Goal: Task Accomplishment & Management: Use online tool/utility

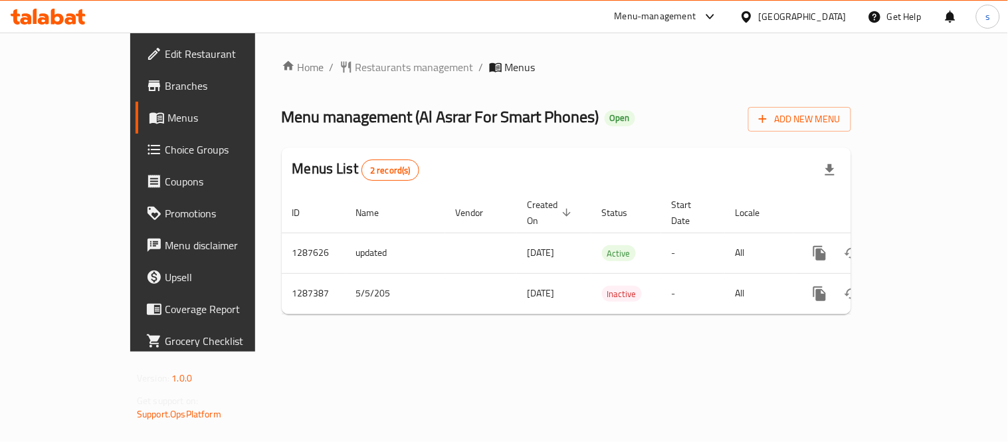
click at [718, 10] on div at bounding box center [707, 17] width 22 height 16
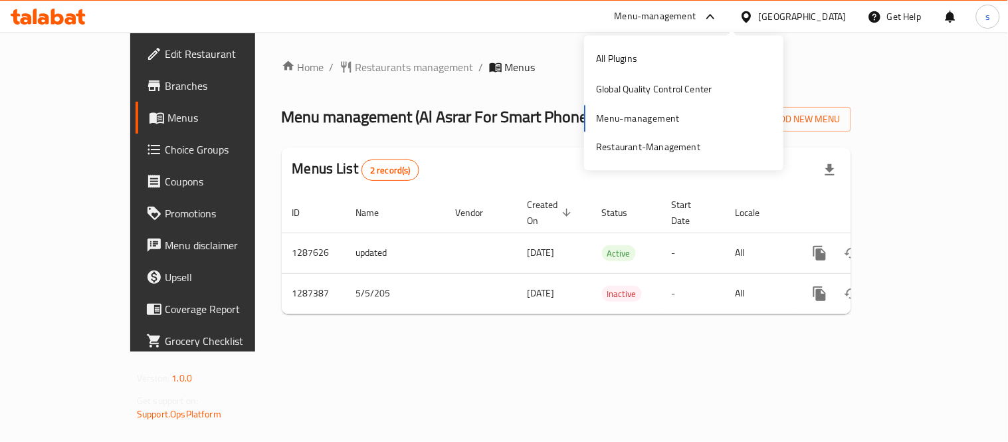
click at [718, 10] on icon at bounding box center [710, 17] width 16 height 16
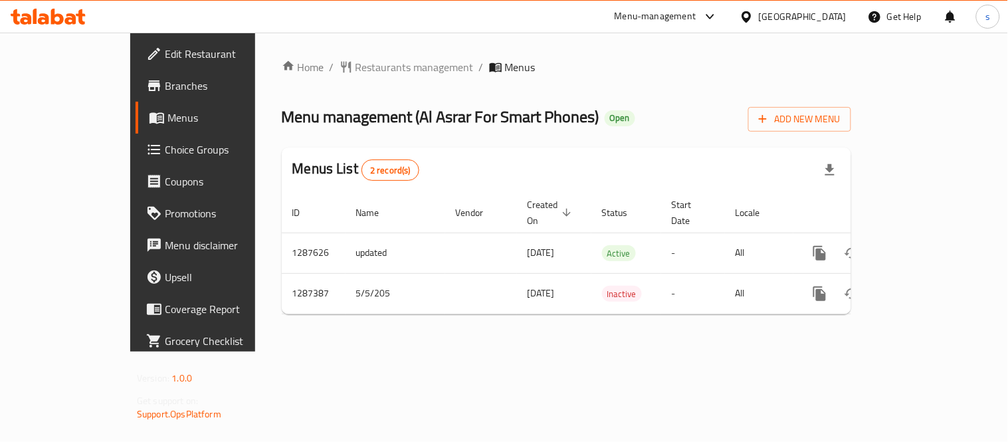
click at [718, 11] on icon at bounding box center [710, 17] width 16 height 16
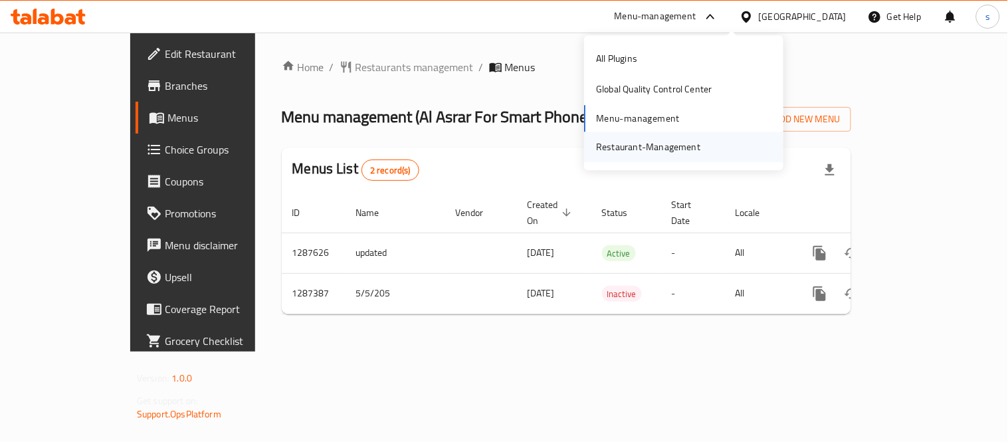
click at [692, 143] on div "Restaurant-Management" at bounding box center [648, 146] width 104 height 15
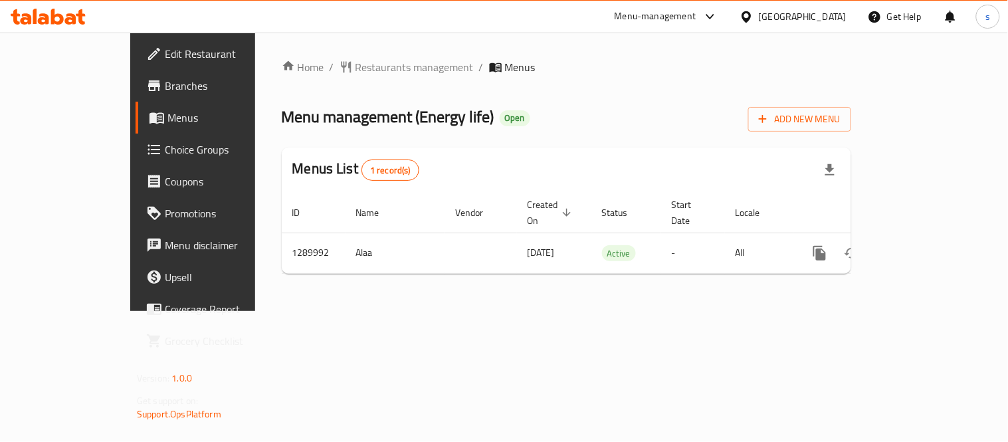
click at [824, 15] on div "Qatar" at bounding box center [803, 16] width 88 height 15
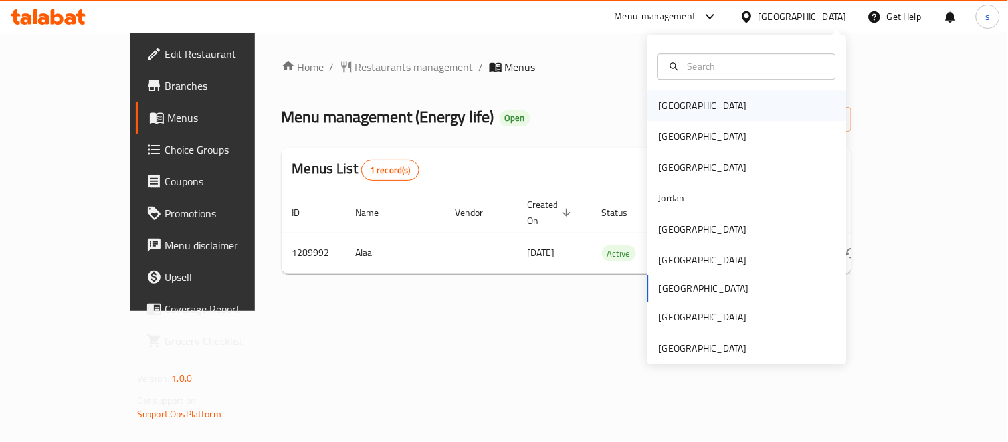
click at [689, 102] on div "Bahrain" at bounding box center [702, 105] width 109 height 31
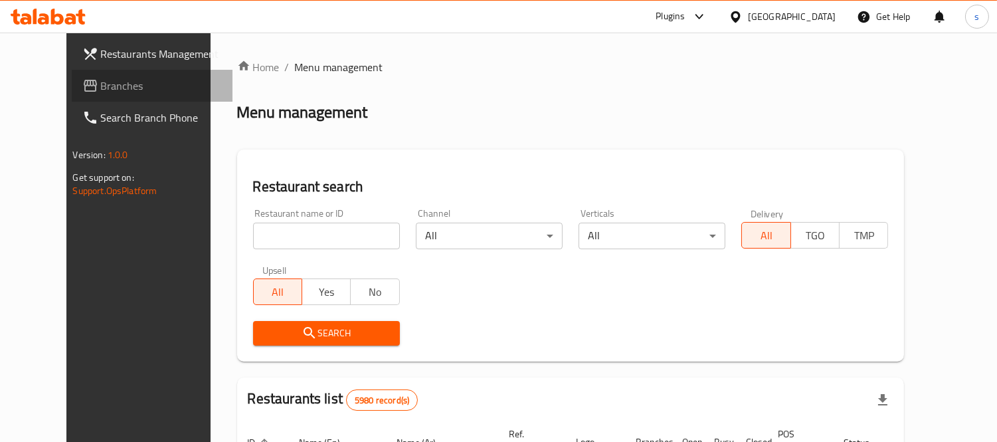
click at [101, 92] on span "Branches" at bounding box center [162, 86] width 122 height 16
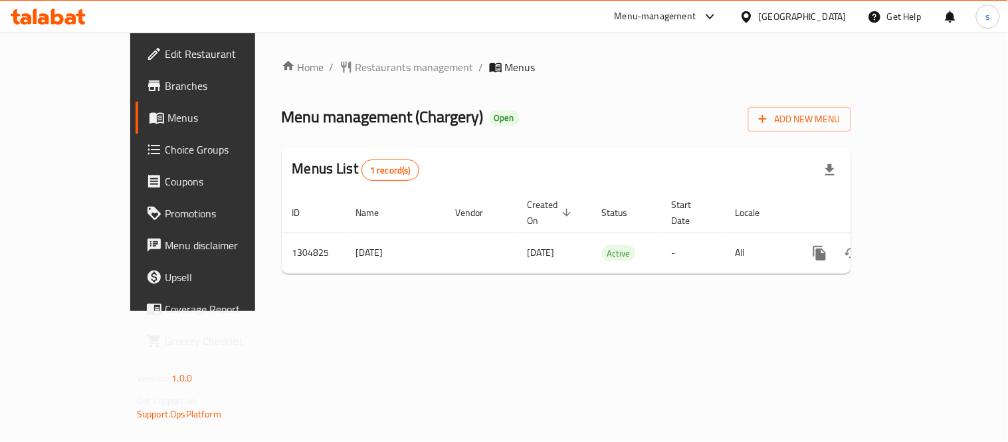
click at [827, 14] on div "[GEOGRAPHIC_DATA]" at bounding box center [803, 16] width 88 height 15
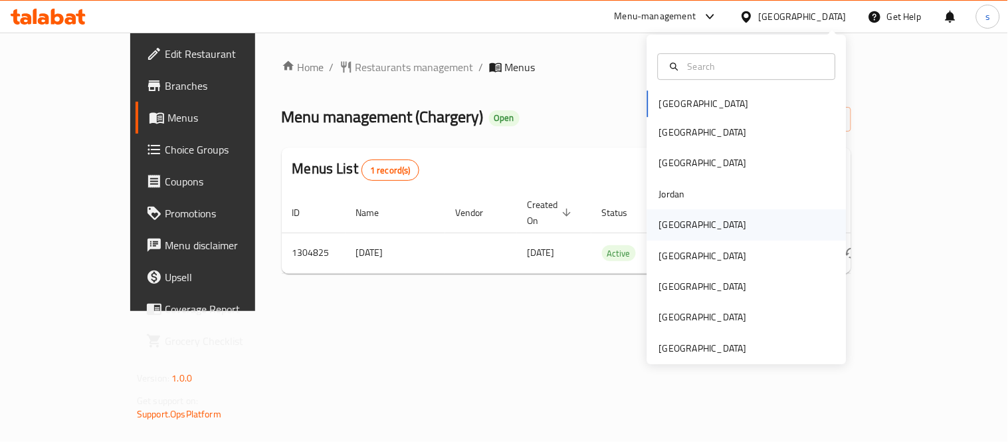
click at [660, 226] on div "[GEOGRAPHIC_DATA]" at bounding box center [703, 224] width 88 height 15
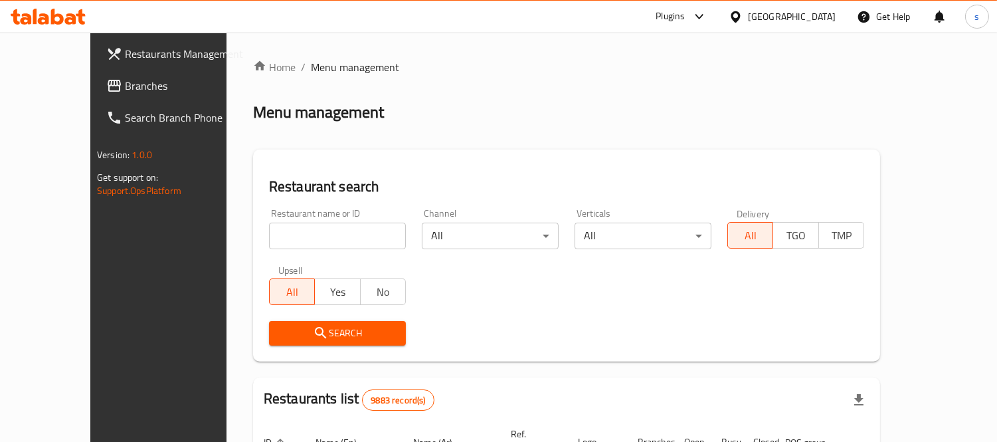
click at [125, 88] on span "Branches" at bounding box center [186, 86] width 122 height 16
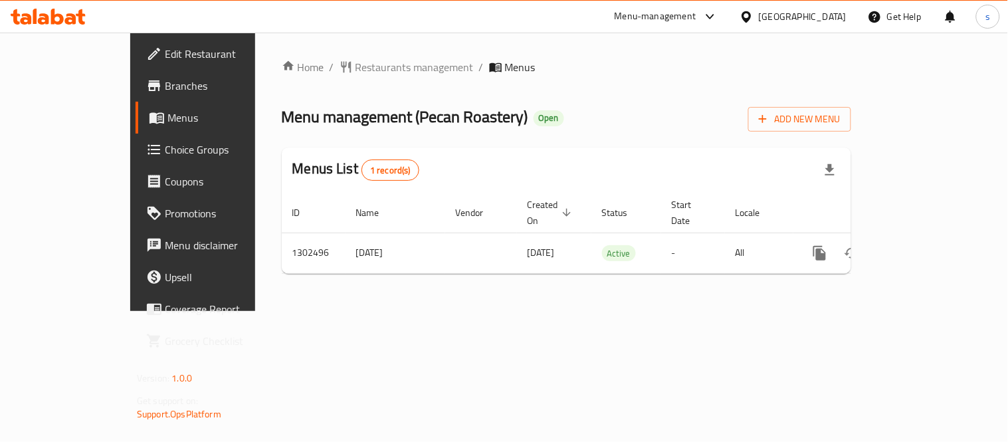
click at [829, 15] on div "Kuwait" at bounding box center [803, 16] width 88 height 15
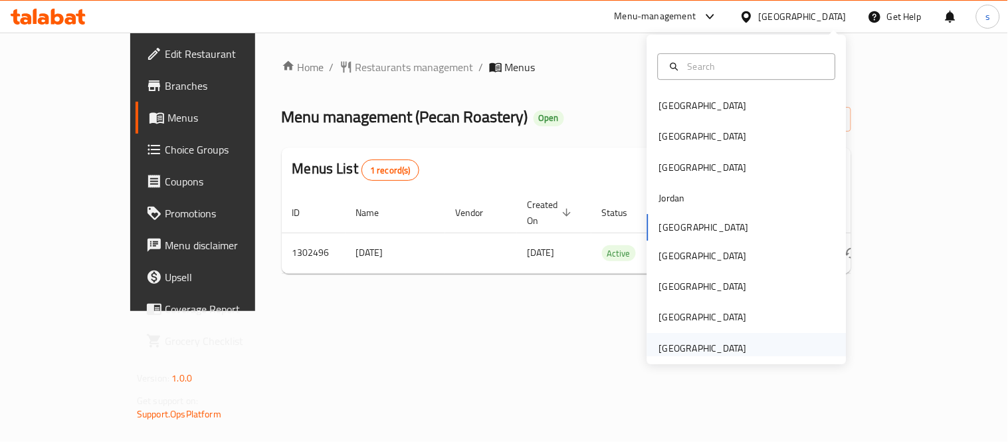
click at [714, 343] on div "[GEOGRAPHIC_DATA]" at bounding box center [703, 348] width 88 height 15
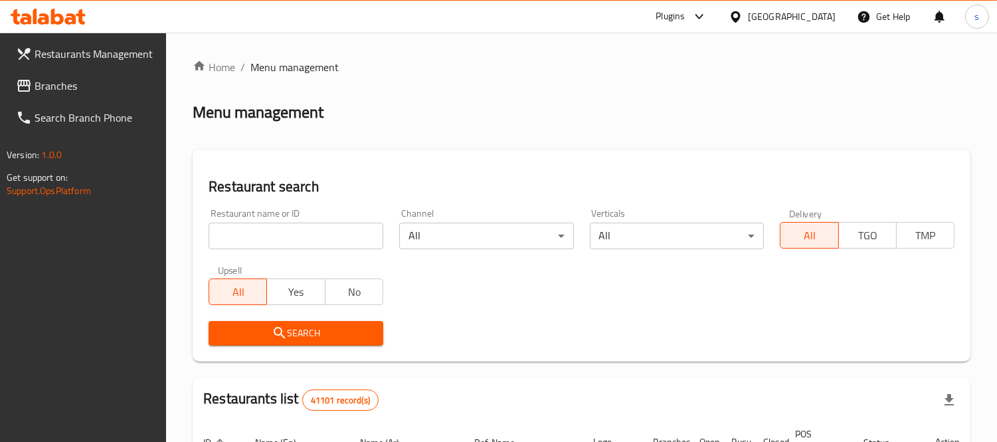
click at [57, 90] on span "Branches" at bounding box center [96, 86] width 122 height 16
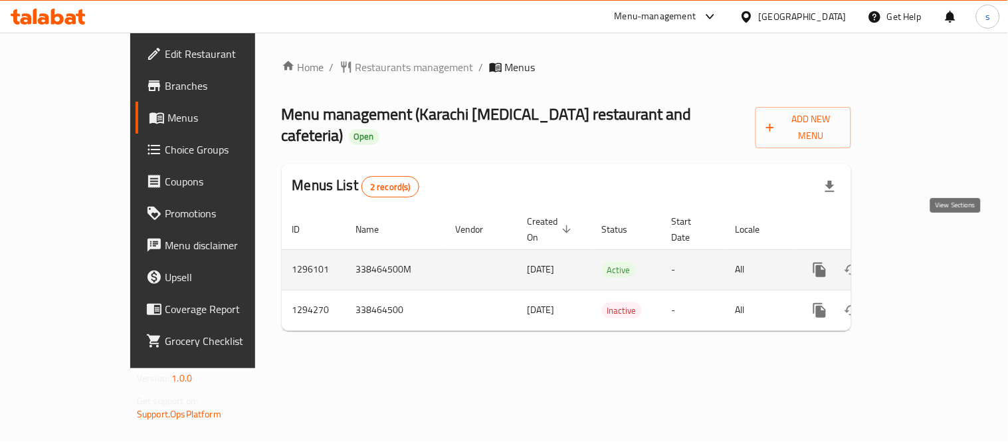
click at [921, 264] on icon "enhanced table" at bounding box center [915, 270] width 12 height 12
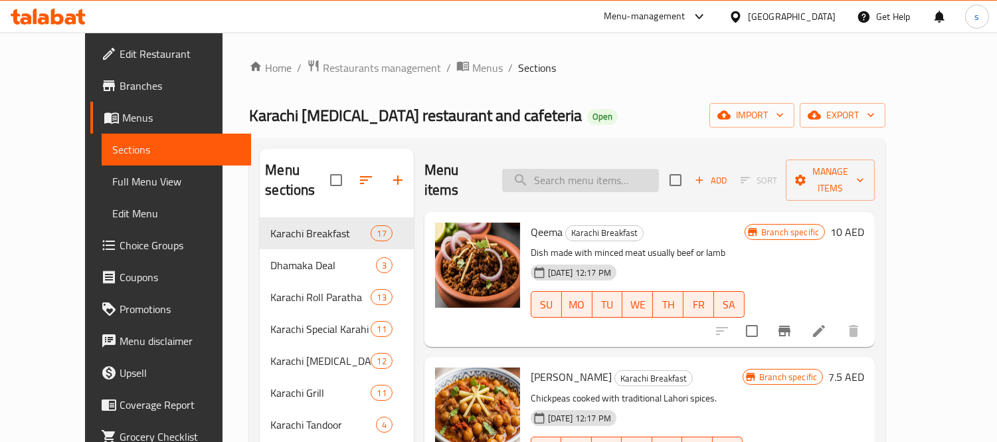
click at [614, 178] on input "search" at bounding box center [580, 180] width 157 height 23
paste input "BBQ Mix Platter Full"
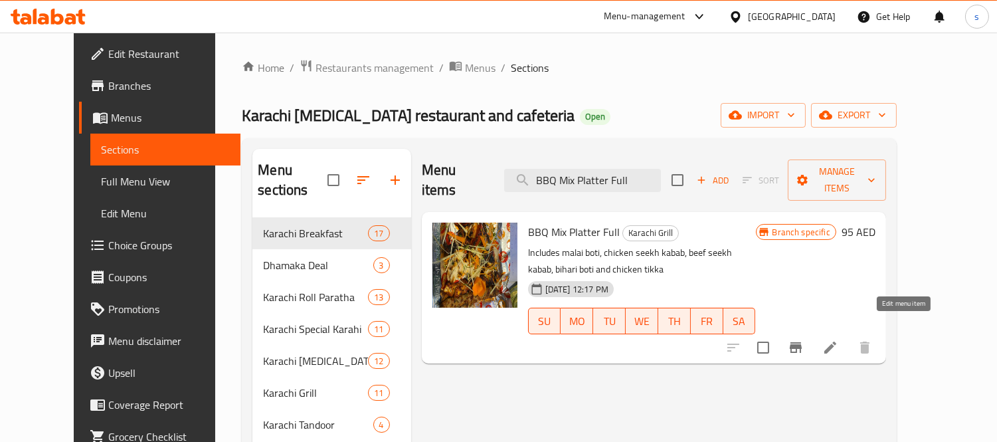
type input "BBQ Mix Platter Full"
click at [836, 341] on icon at bounding box center [830, 347] width 12 height 12
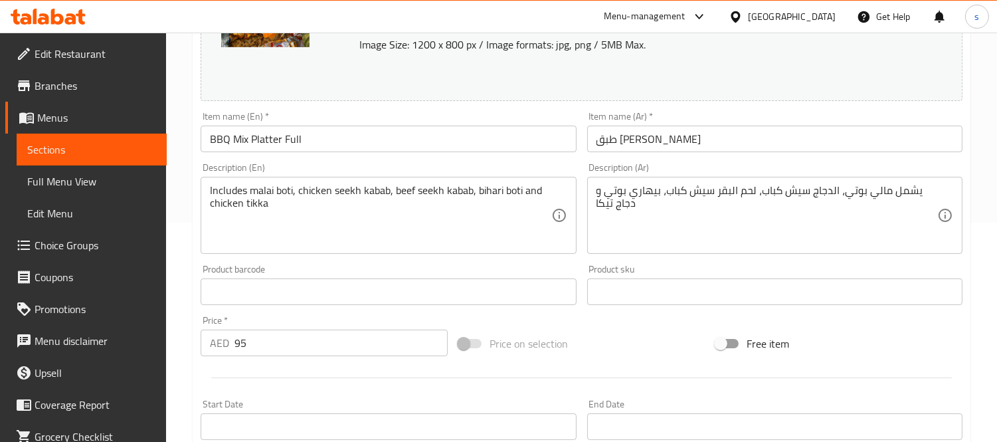
scroll to position [218, 0]
click at [699, 19] on icon at bounding box center [699, 17] width 16 height 16
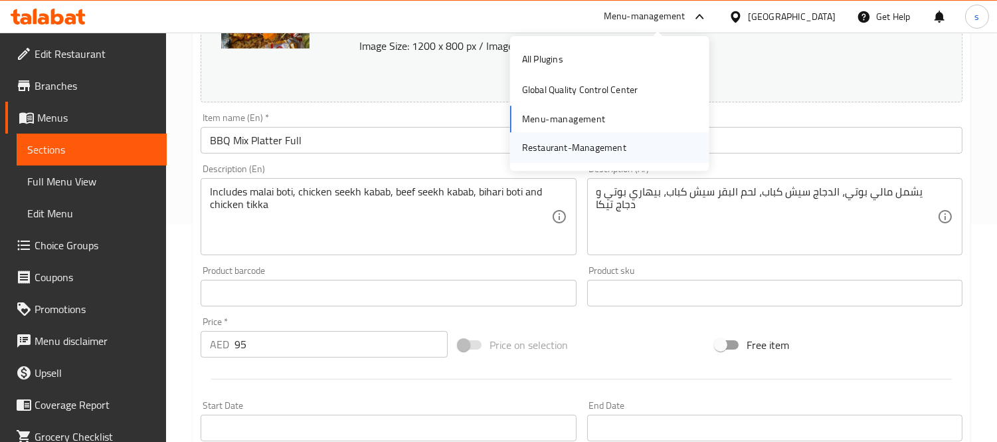
click at [618, 147] on div "Restaurant-Management" at bounding box center [574, 147] width 104 height 15
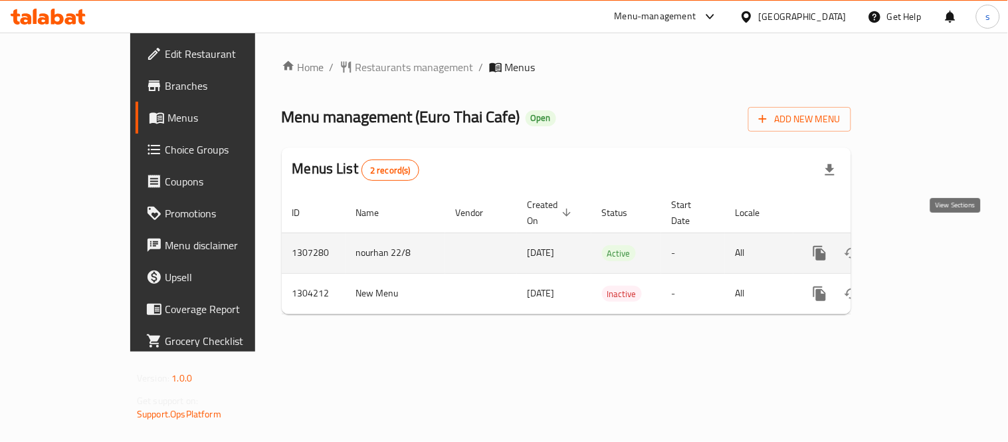
click at [921, 247] on icon "enhanced table" at bounding box center [915, 253] width 12 height 12
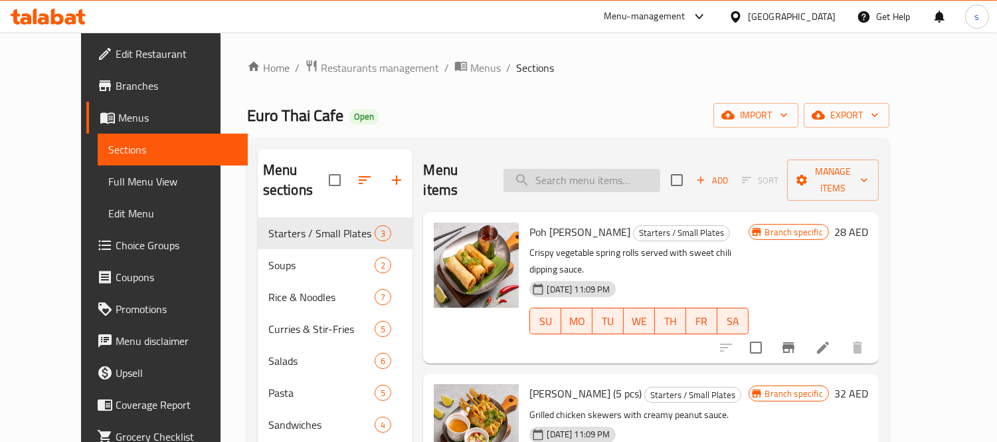
click at [580, 175] on input "search" at bounding box center [581, 180] width 157 height 23
paste input "Pad See Ew."
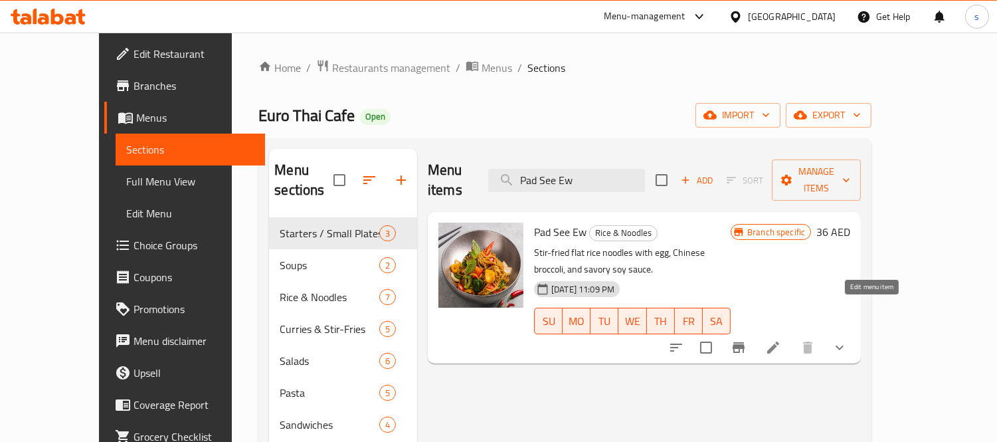
type input "Pad See Ew"
click at [781, 339] on icon at bounding box center [773, 347] width 16 height 16
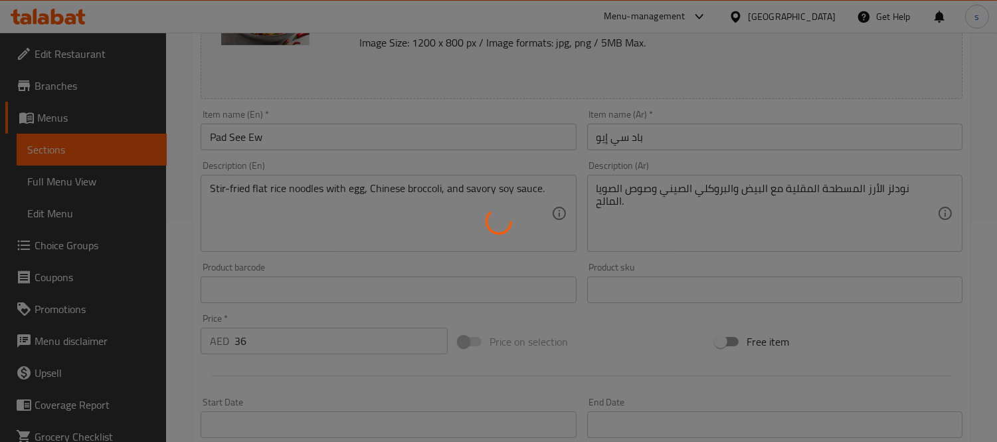
type input "إضافة بروتين"
type input "0"
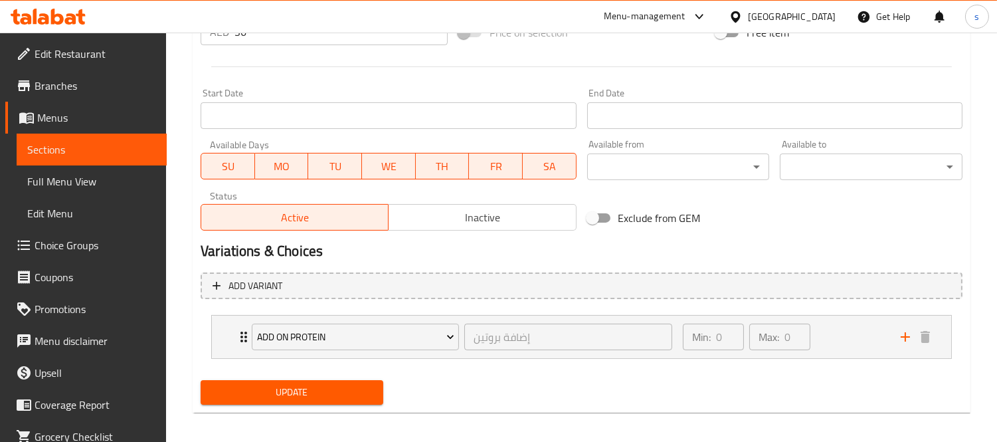
scroll to position [536, 0]
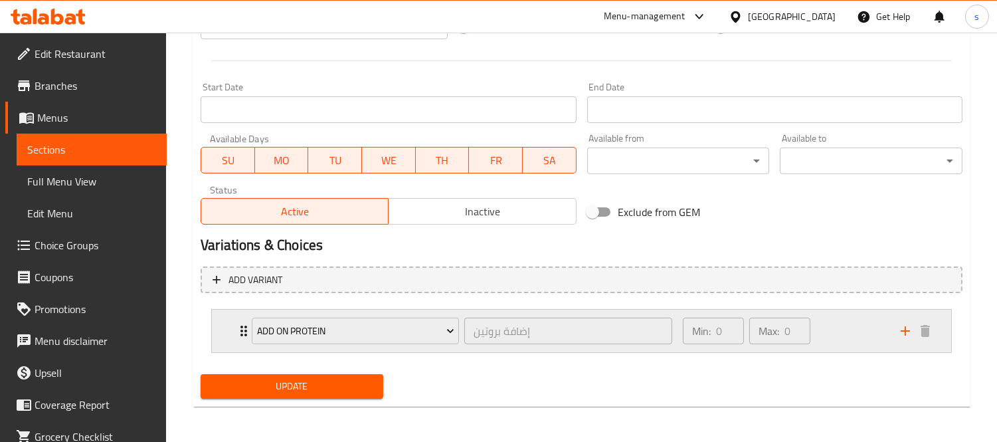
click at [246, 326] on div "Add On Protein إضافة بروتين ​" at bounding box center [462, 331] width 436 height 43
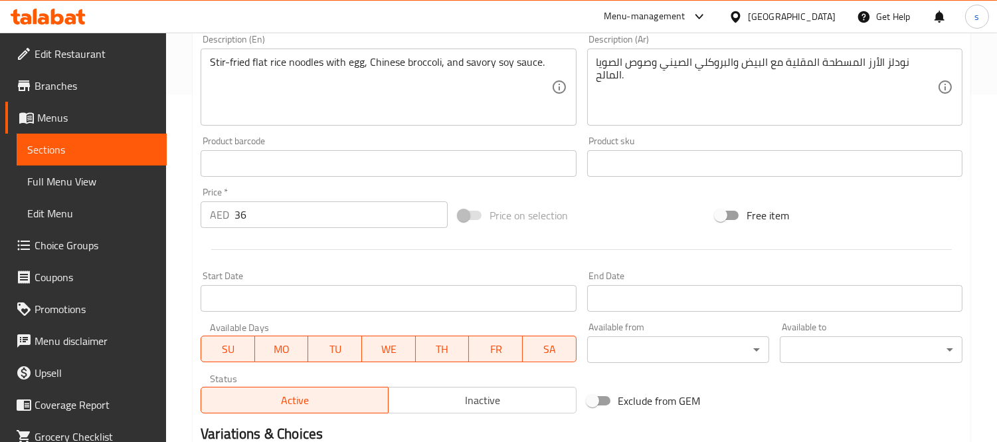
scroll to position [126, 0]
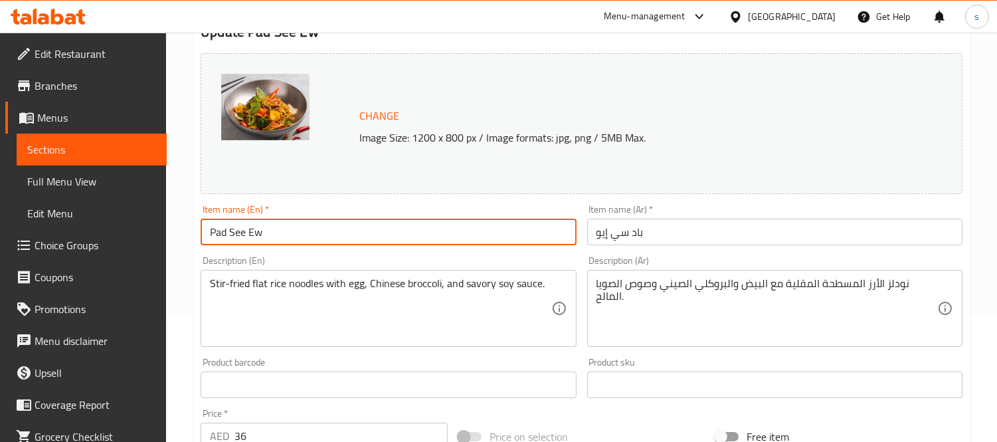
drag, startPoint x: 268, startPoint y: 234, endPoint x: 201, endPoint y: 233, distance: 67.1
click at [201, 233] on input "Pad See Ew" at bounding box center [388, 232] width 375 height 27
click at [272, 234] on input "Pad See Ew" at bounding box center [388, 232] width 375 height 27
drag, startPoint x: 281, startPoint y: 233, endPoint x: 132, endPoint y: 231, distance: 149.5
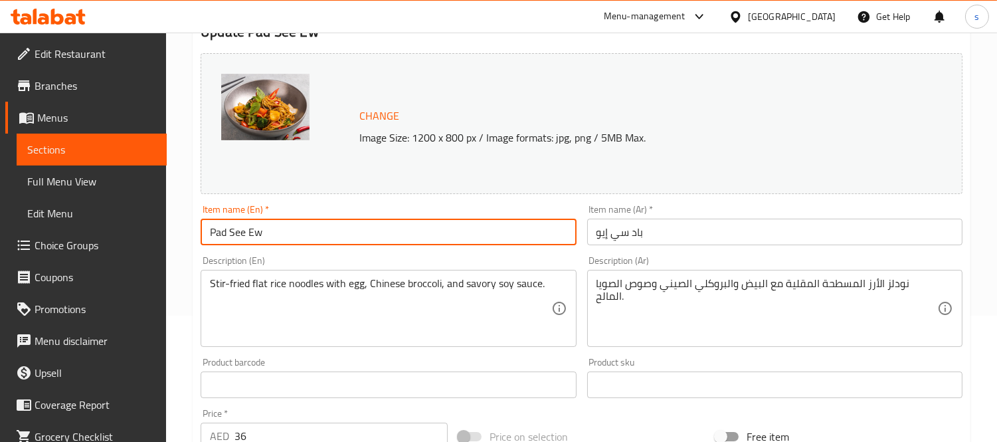
click at [112, 159] on link "Sections" at bounding box center [92, 150] width 150 height 32
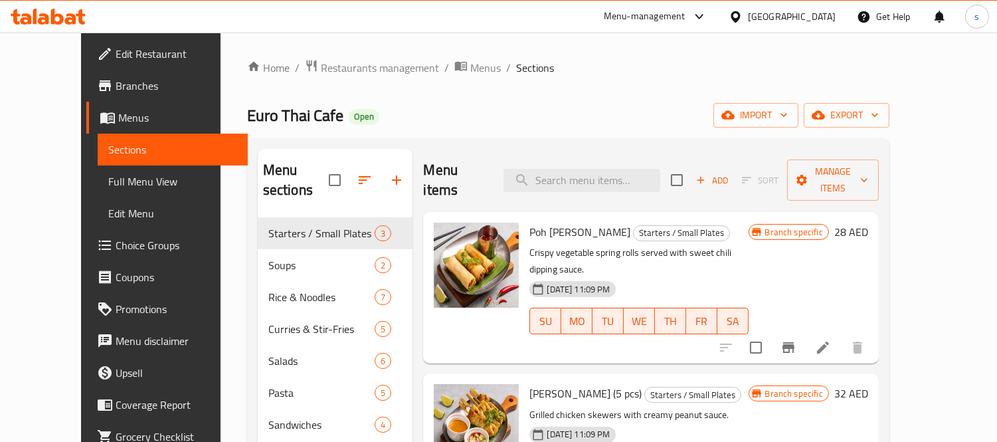
click at [602, 184] on div "Menu items Add Sort Manage items" at bounding box center [650, 180] width 455 height 63
click at [608, 173] on input "search" at bounding box center [581, 180] width 157 height 23
paste input "Pad See Ew"
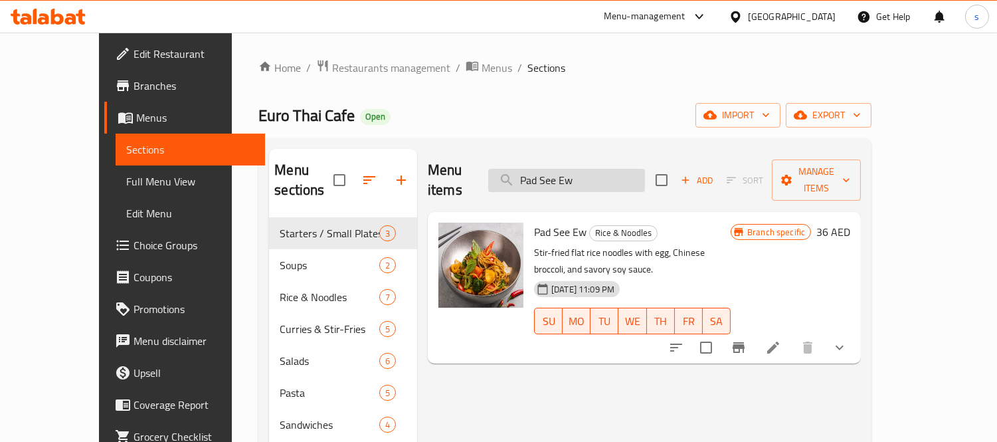
drag, startPoint x: 596, startPoint y: 173, endPoint x: 644, endPoint y: 177, distance: 48.7
click at [644, 177] on input "Pad See Ew" at bounding box center [566, 180] width 157 height 23
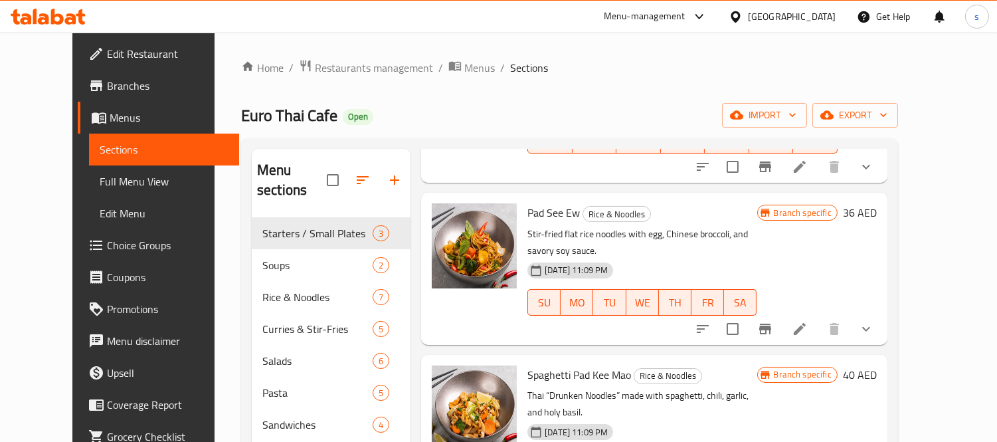
scroll to position [295, 0]
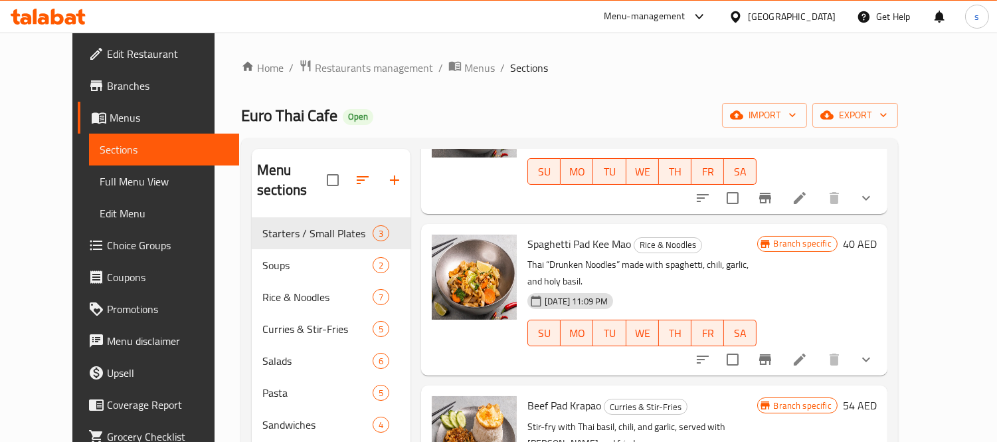
type input "Pad"
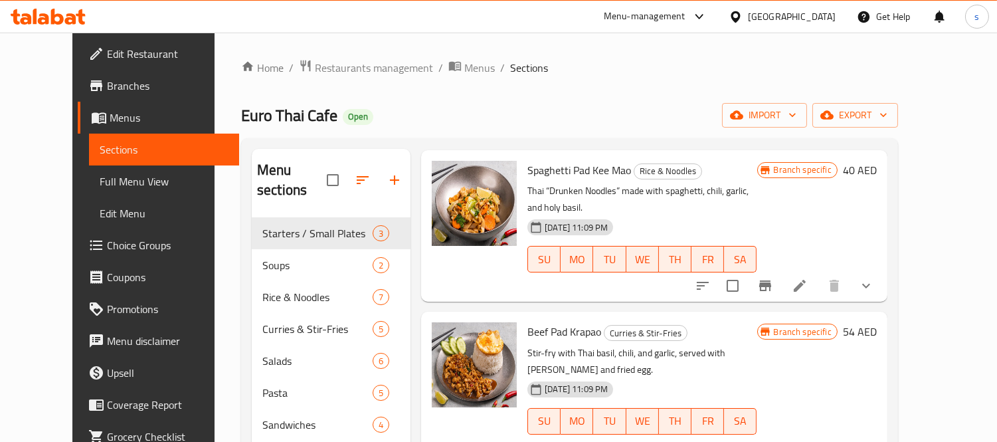
scroll to position [420, 0]
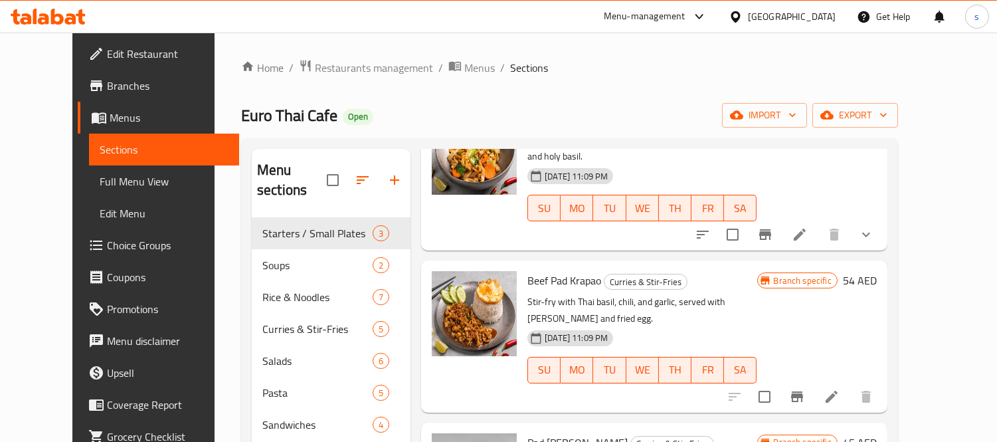
click at [107, 244] on span "Choice Groups" at bounding box center [168, 245] width 122 height 16
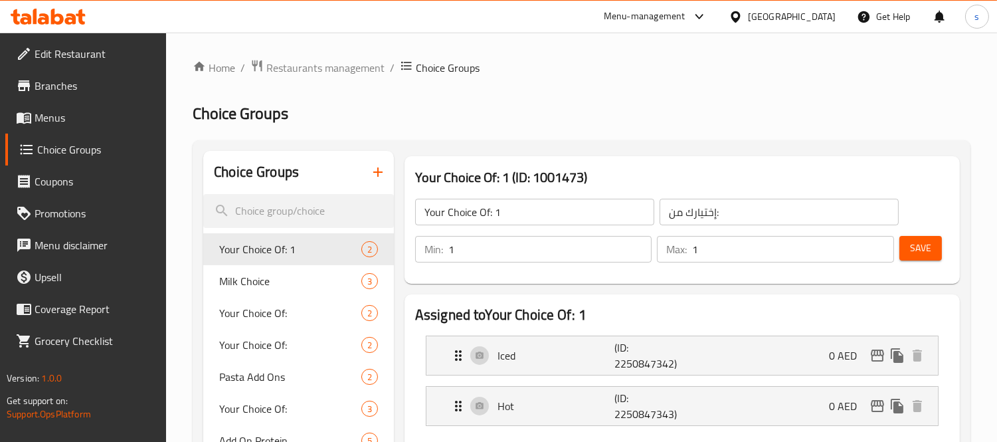
scroll to position [147, 0]
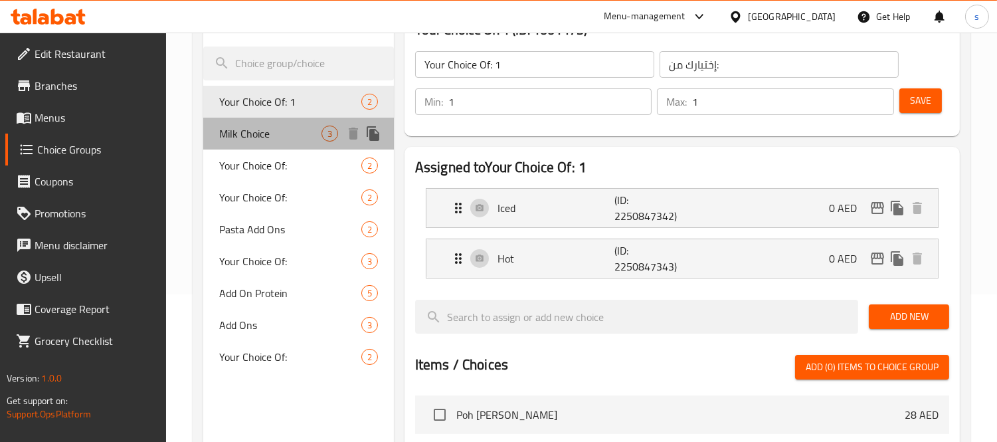
click at [228, 134] on span "Milk Choice" at bounding box center [270, 134] width 102 height 16
type input "Milk Choice"
type input "0"
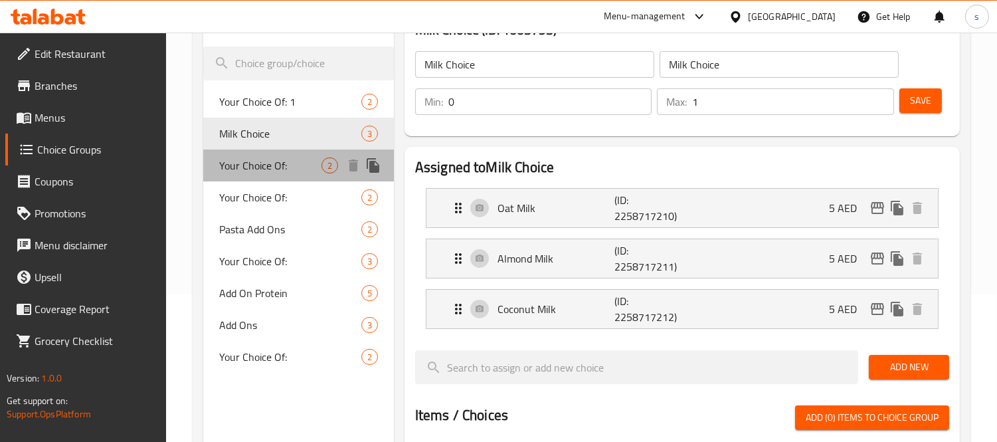
click at [258, 169] on span "Your Choice Of:" at bounding box center [270, 165] width 102 height 16
type input "Your Choice Of:"
type input "إختيارك من:"
type input "1"
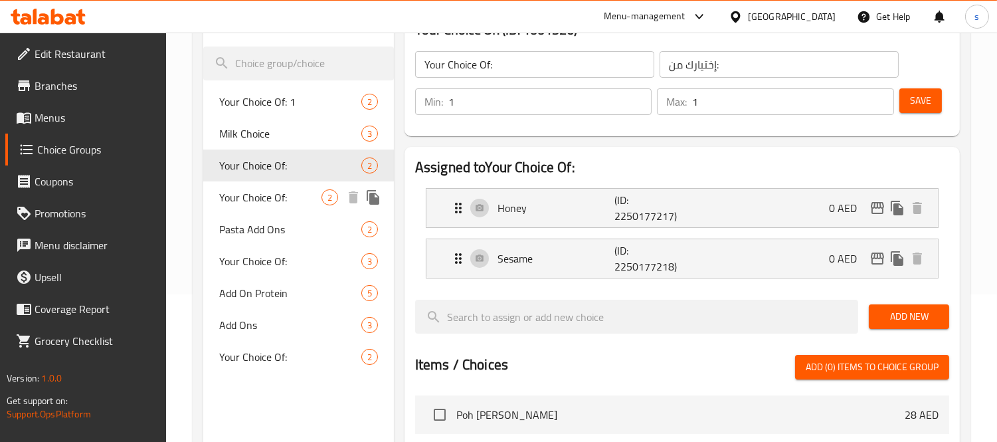
click at [236, 198] on span "Your Choice Of:" at bounding box center [270, 197] width 102 height 16
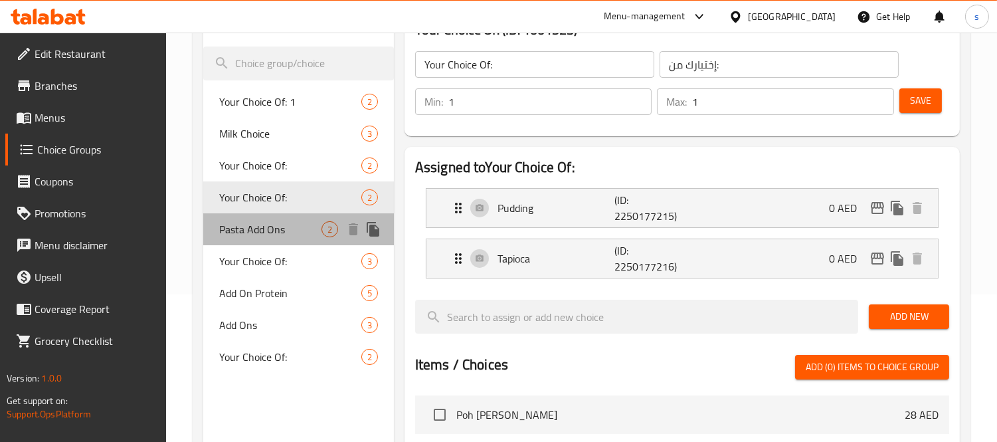
click at [234, 226] on span "Pasta Add Ons" at bounding box center [270, 229] width 102 height 16
type input "Pasta Add Ons"
type input "إضافات المعكرونة"
type input "0"
type input "2"
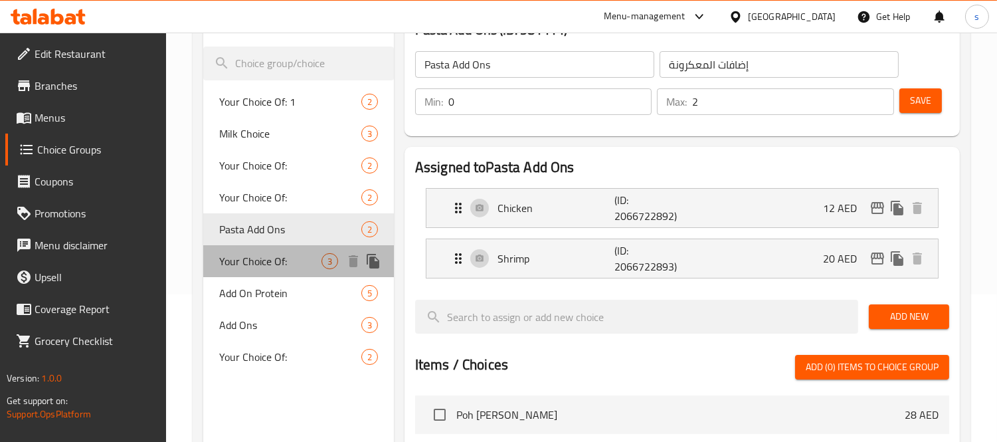
click at [228, 259] on span "Your Choice Of:" at bounding box center [270, 261] width 102 height 16
type input "Your Choice Of:"
type input "إختيارك من:"
type input "3"
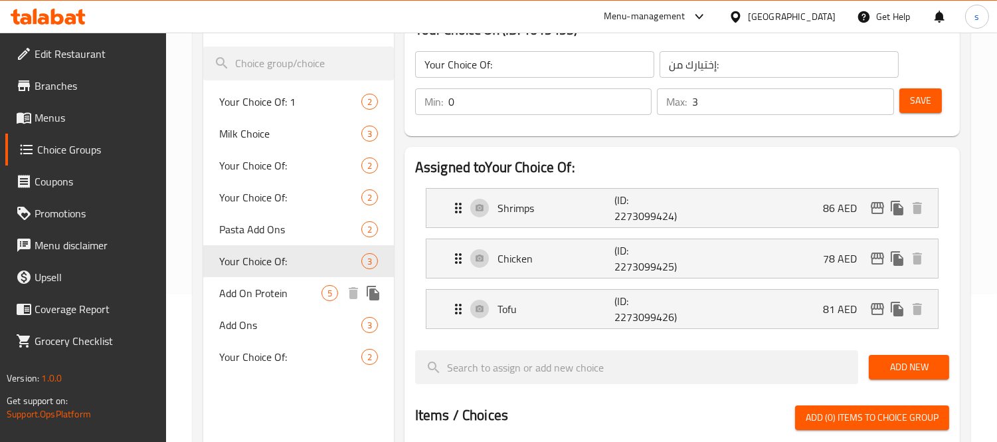
click at [228, 288] on span "Add On Protein" at bounding box center [270, 293] width 102 height 16
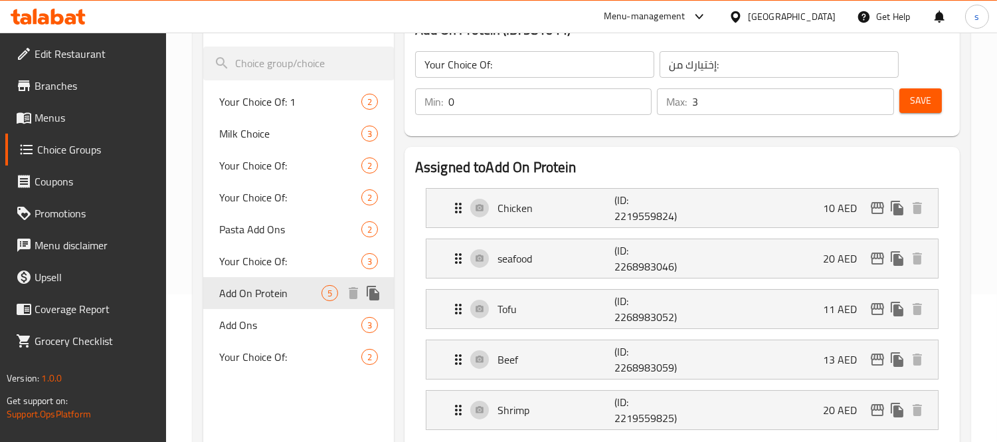
type input "Add On Protein"
type input "إضافة بروتين"
type input "0"
click at [213, 317] on div "Add Ons 3" at bounding box center [298, 325] width 191 height 32
type input "Add Ons"
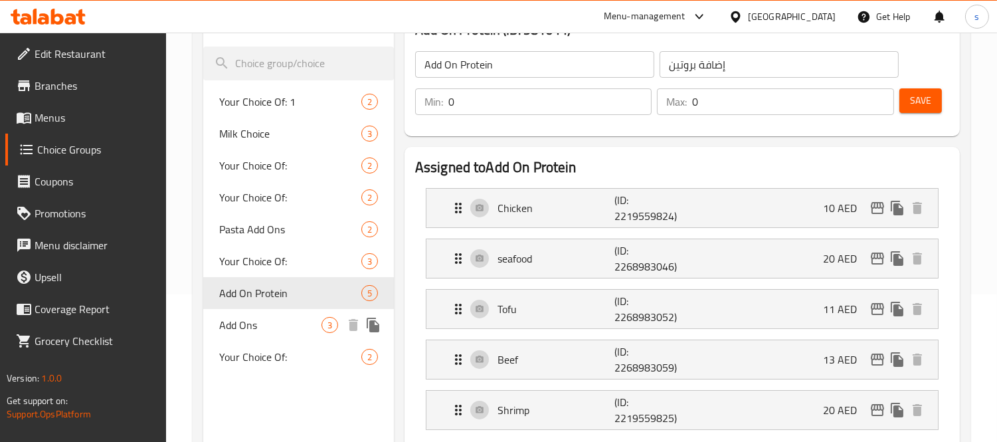
type input "إضافات"
type input "1"
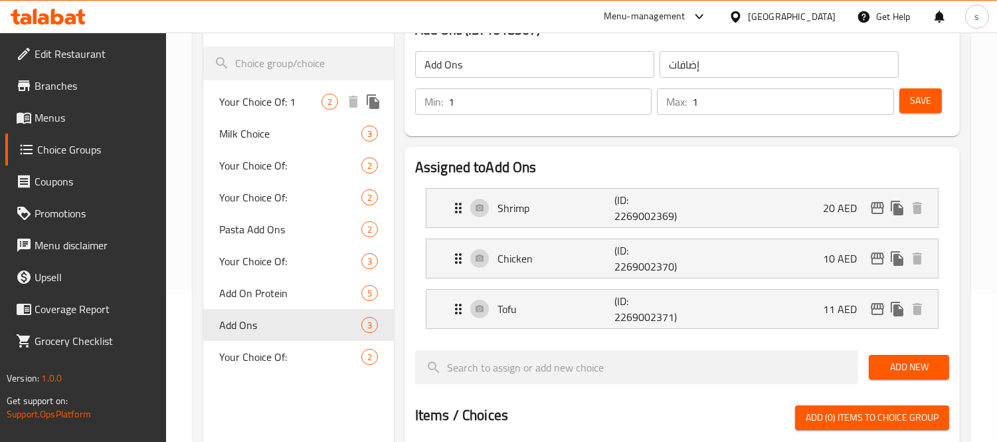
click at [239, 100] on span "Your Choice Of: 1" at bounding box center [270, 102] width 102 height 16
type input "Your Choice Of: 1"
type input "إختيارك من:"
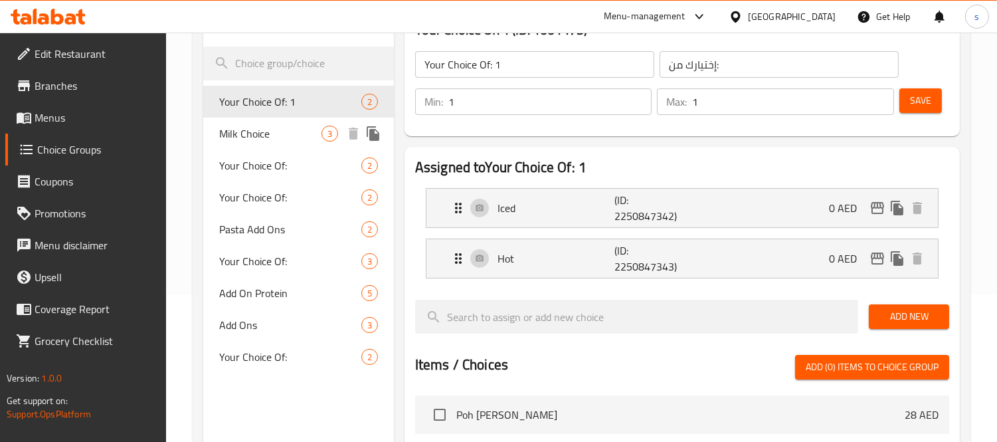
click at [246, 130] on span "Milk Choice" at bounding box center [270, 134] width 102 height 16
type input "Milk Choice"
type input "0"
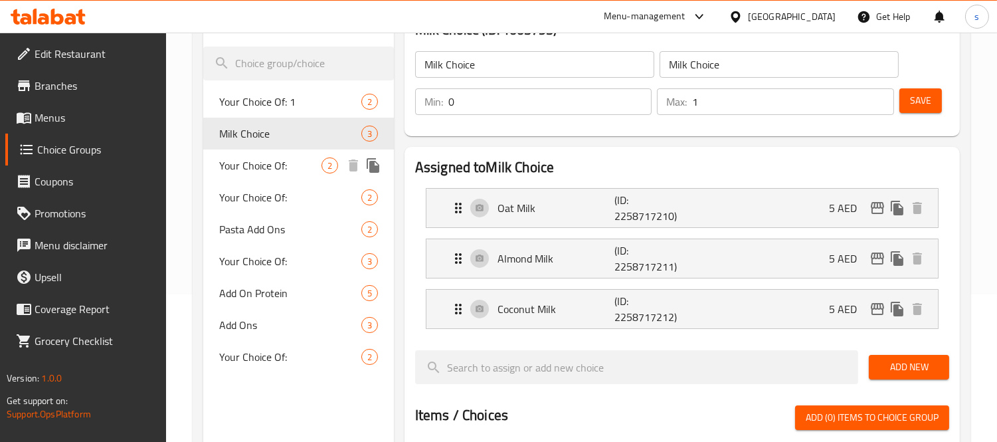
click at [243, 168] on span "Your Choice Of:" at bounding box center [270, 165] width 102 height 16
type input "Your Choice Of:"
type input "إختيارك من:"
type input "1"
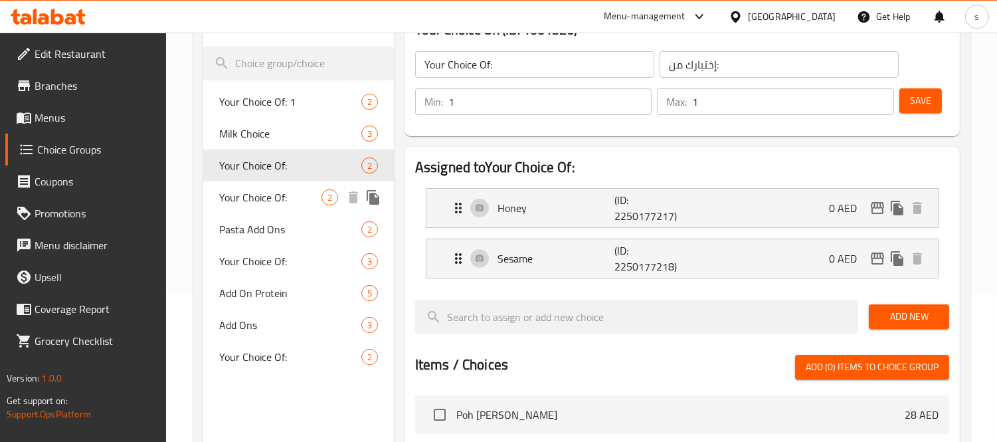
click at [248, 191] on span "Your Choice Of:" at bounding box center [270, 197] width 102 height 16
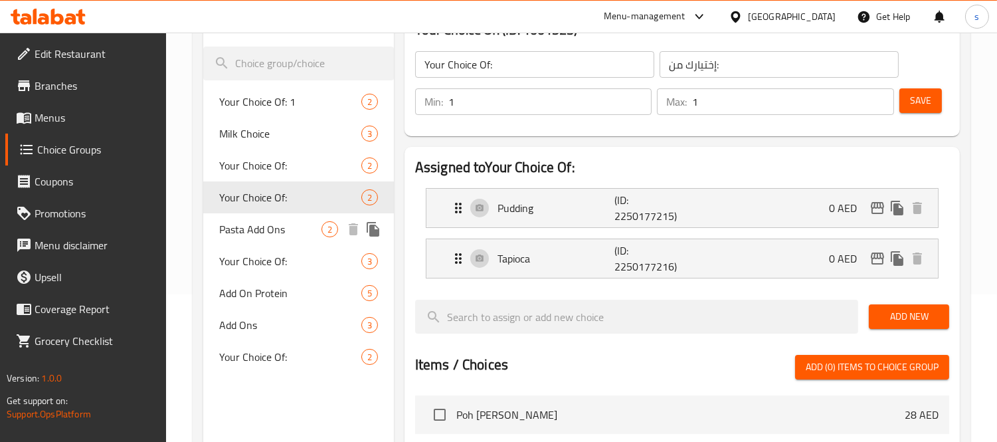
click at [254, 221] on span "Pasta Add Ons" at bounding box center [270, 229] width 102 height 16
type input "Pasta Add Ons"
type input "إضافات المعكرونة"
type input "0"
type input "2"
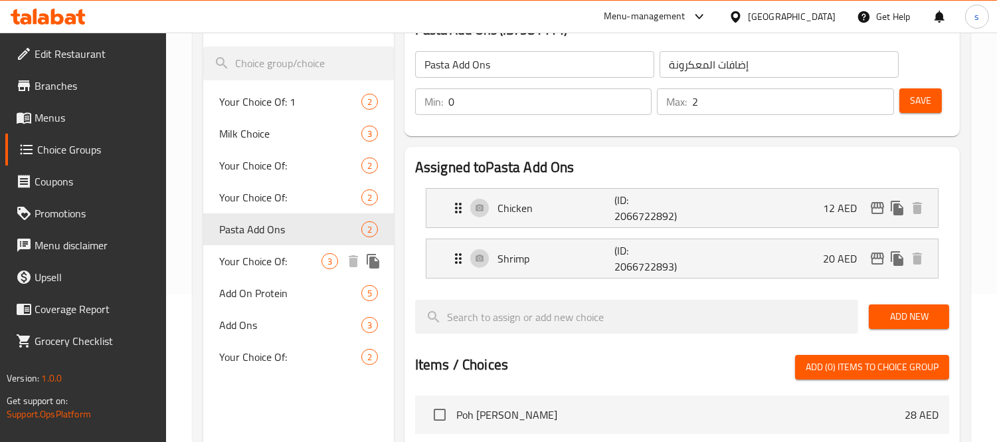
click at [256, 249] on div "Your Choice Of: 3" at bounding box center [298, 261] width 191 height 32
type input "Your Choice Of:"
type input "إختيارك من:"
type input "3"
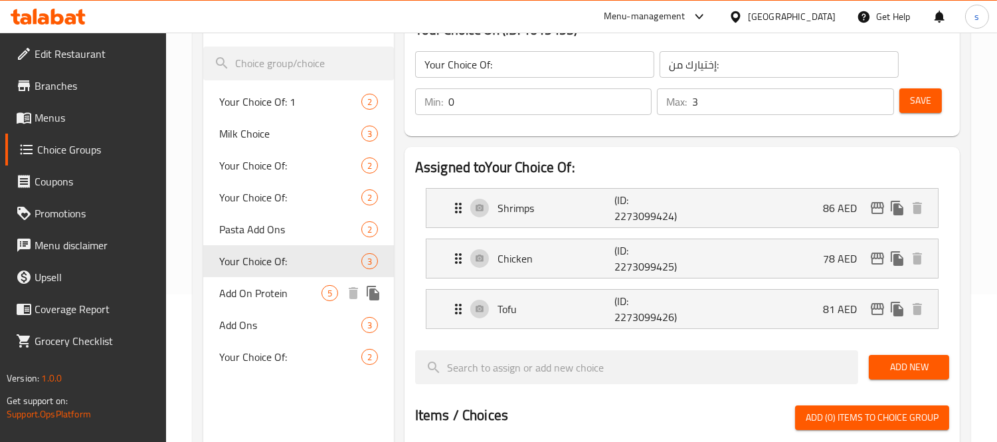
click at [266, 286] on span "Add On Protein" at bounding box center [270, 293] width 102 height 16
type input "Add On Protein"
type input "إضافة بروتين"
type input "0"
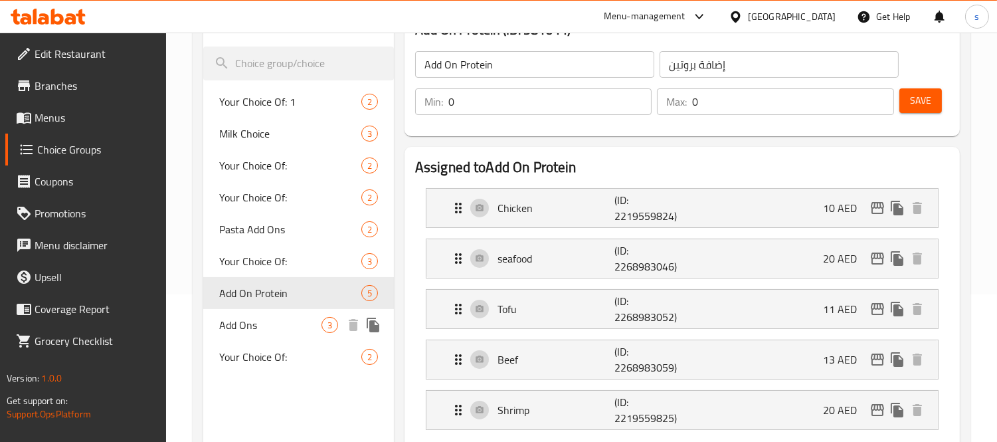
click at [253, 319] on span "Add Ons" at bounding box center [270, 325] width 102 height 16
type input "Add Ons"
type input "إضافات"
type input "1"
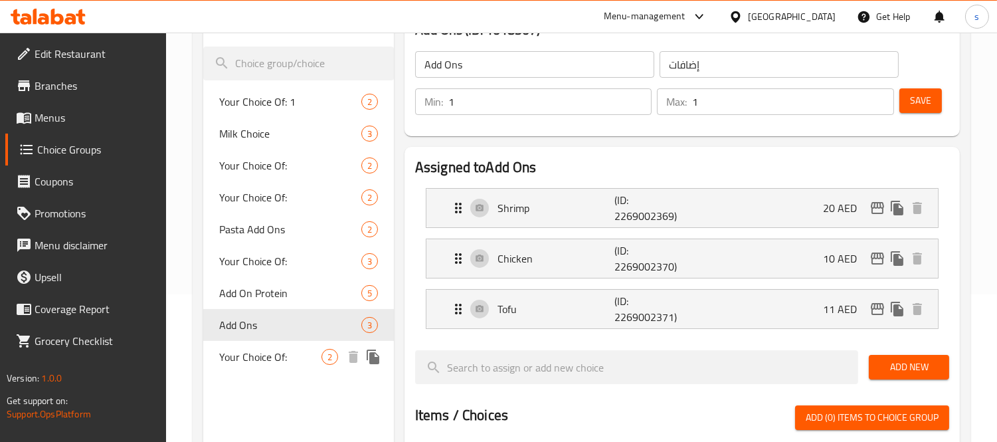
click at [262, 356] on span "Your Choice Of:" at bounding box center [270, 357] width 102 height 16
type input "Your Choice Of:"
type input "إختيارك من:"
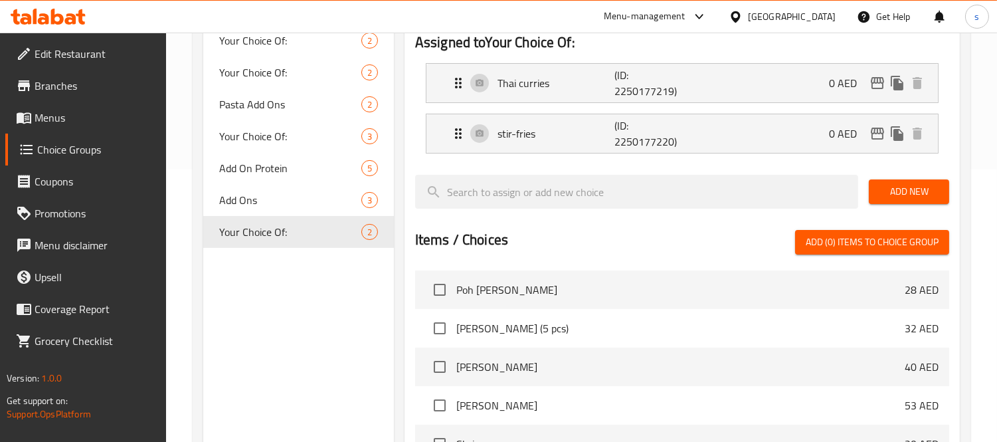
scroll to position [0, 0]
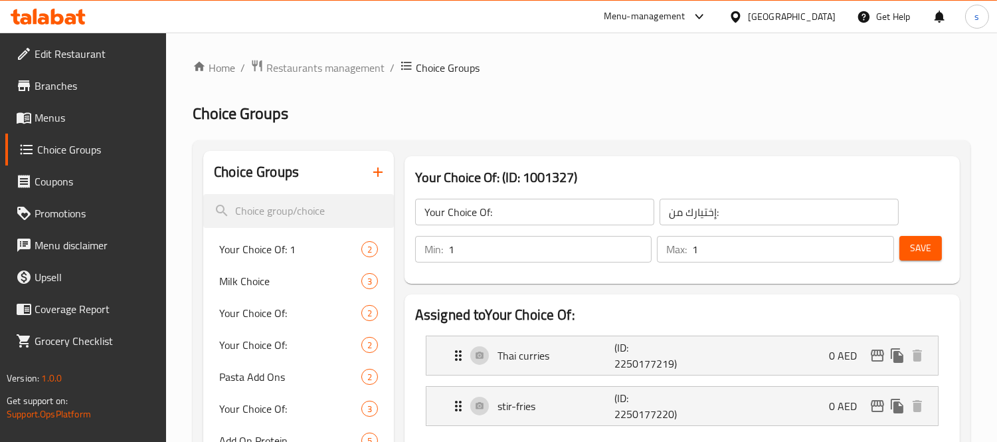
click at [45, 120] on span "Menus" at bounding box center [96, 118] width 122 height 16
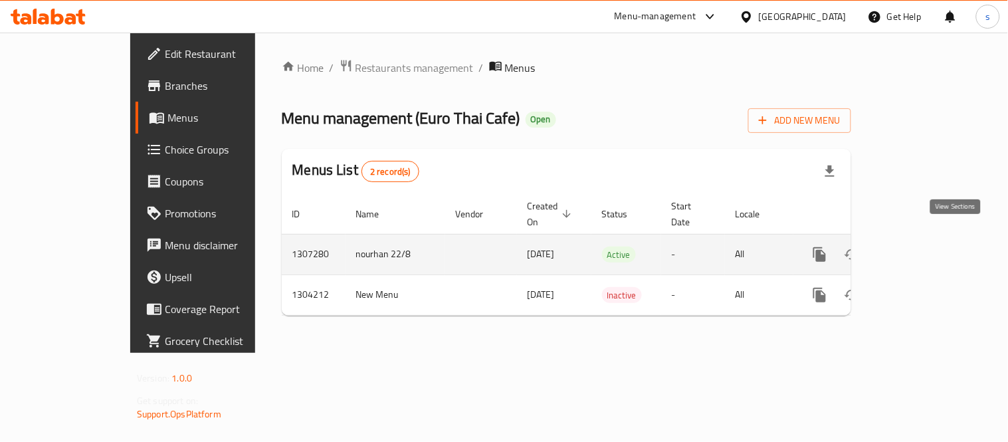
click at [923, 246] on icon "enhanced table" at bounding box center [915, 254] width 16 height 16
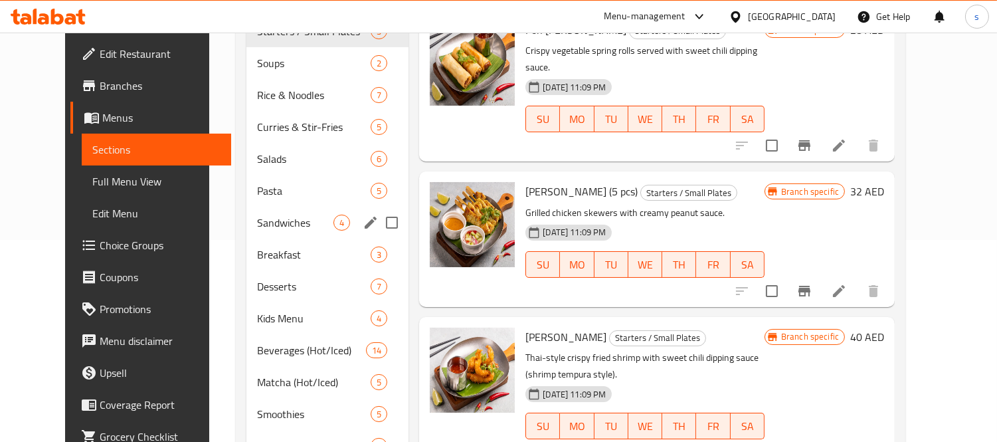
scroll to position [244, 0]
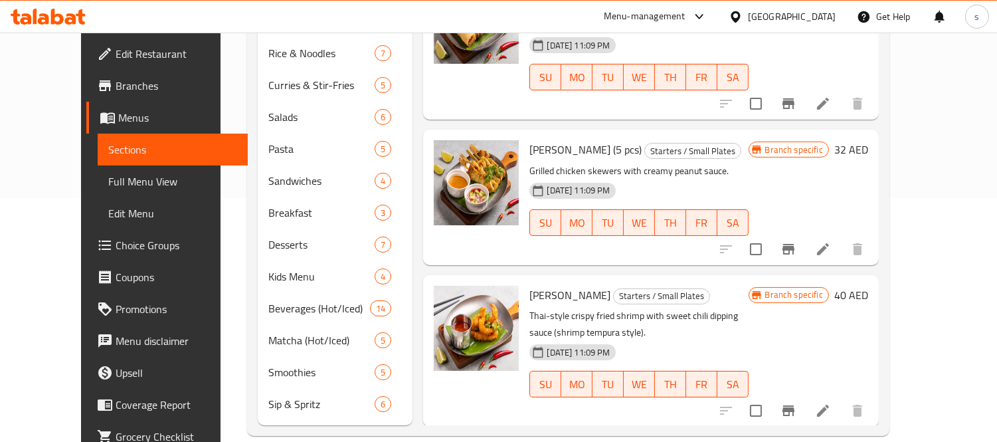
click at [116, 244] on span "Choice Groups" at bounding box center [177, 245] width 122 height 16
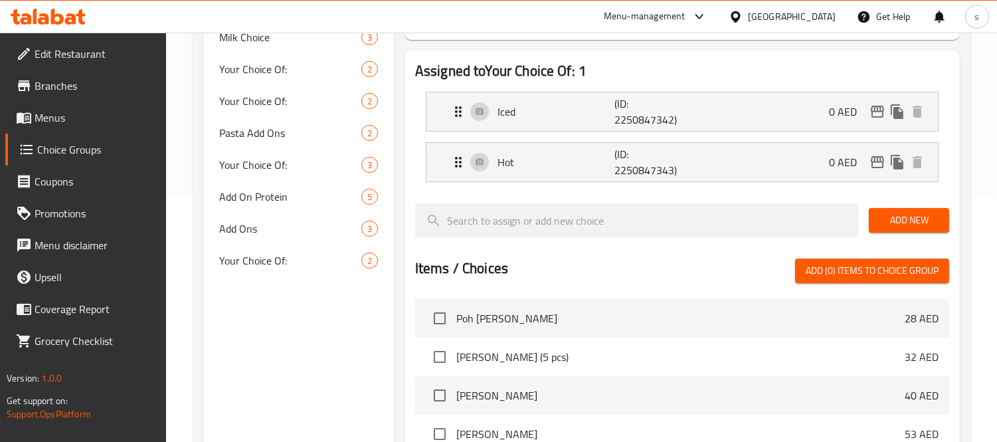
scroll to position [188, 0]
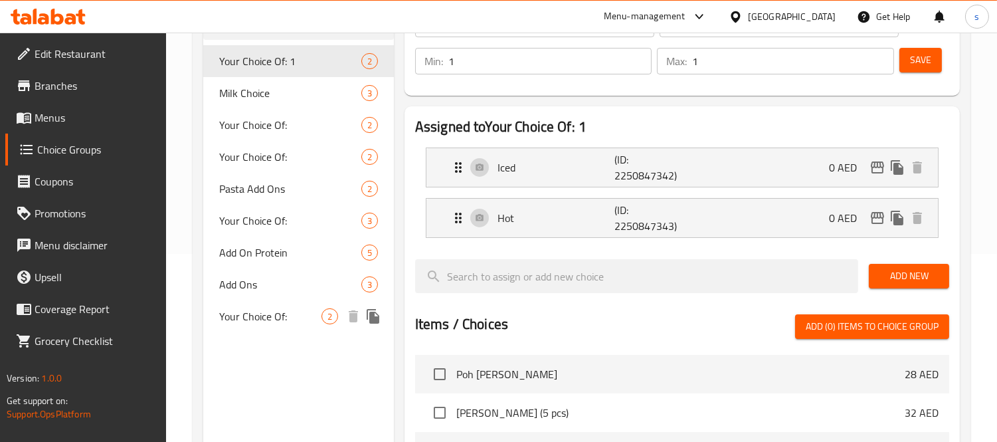
click at [241, 308] on span "Your Choice Of:" at bounding box center [270, 316] width 102 height 16
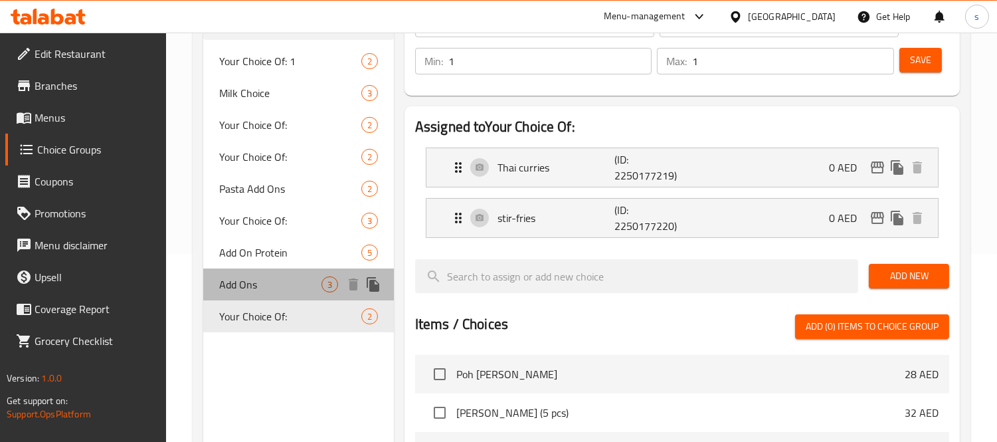
click at [236, 280] on span "Add Ons" at bounding box center [270, 284] width 102 height 16
type input "Add Ons"
type input "إضافات"
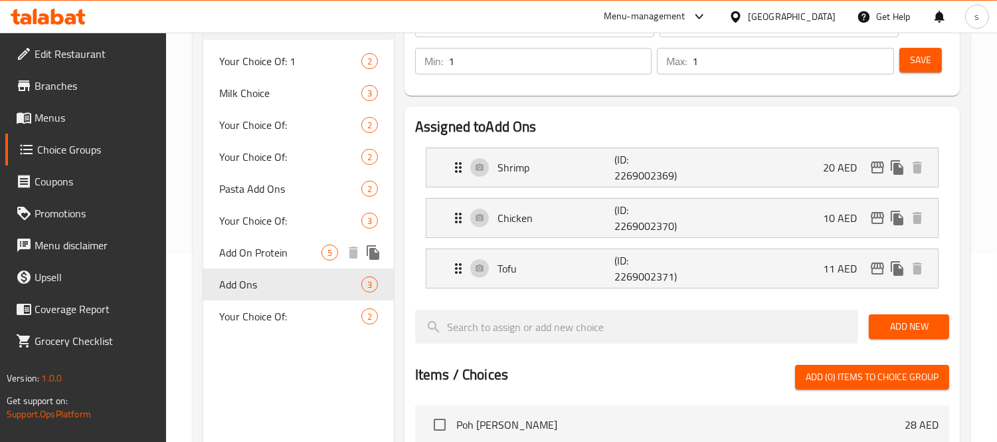
click at [246, 254] on span "Add On Protein" at bounding box center [270, 252] width 102 height 16
type input "Add On Protein"
type input "إضافة بروتين"
type input "0"
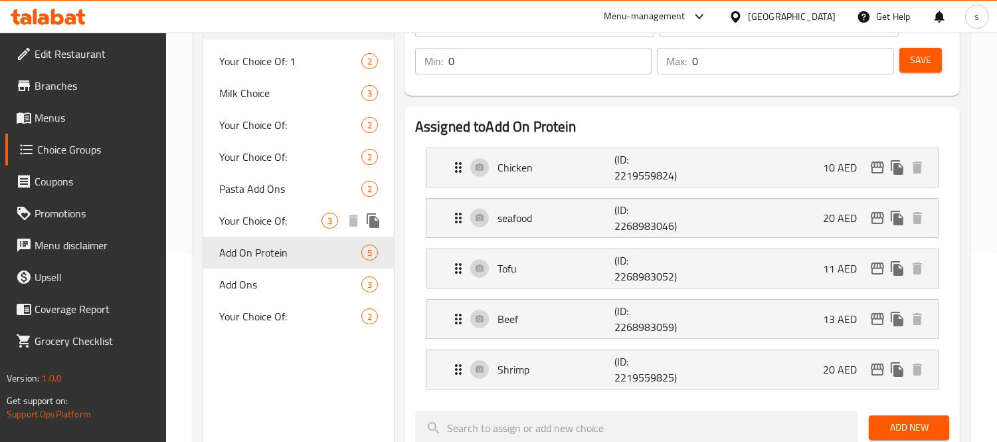
click at [255, 228] on span "Your Choice Of:" at bounding box center [270, 221] width 102 height 16
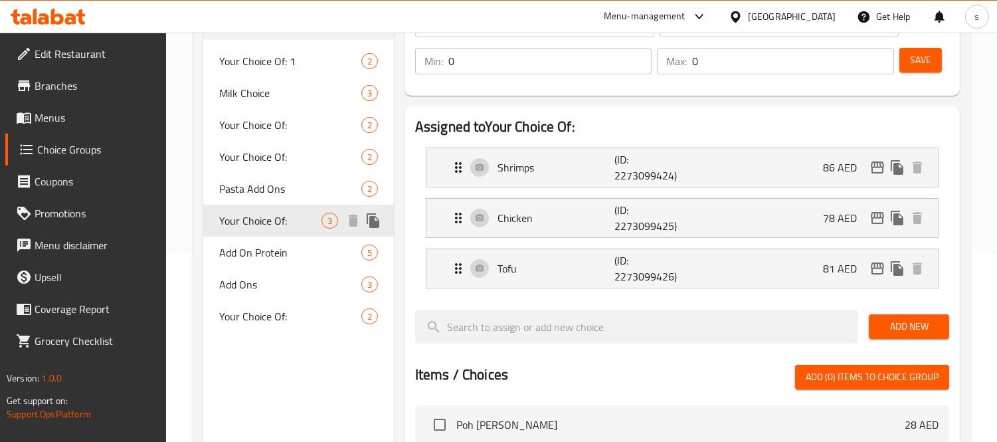
type input "Your Choice Of:"
type input "إختيارك من:"
type input "3"
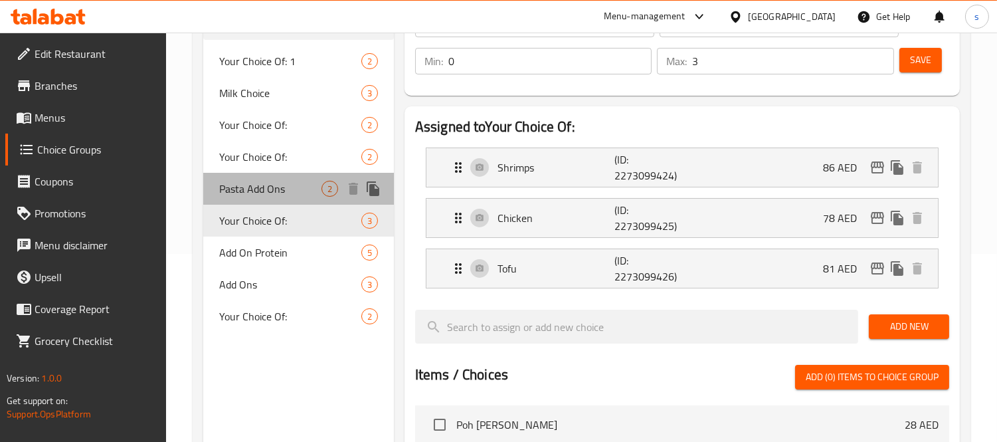
click at [248, 177] on div "Pasta Add Ons 2" at bounding box center [298, 189] width 191 height 32
type input "Pasta Add Ons"
type input "إضافات المعكرونة"
type input "2"
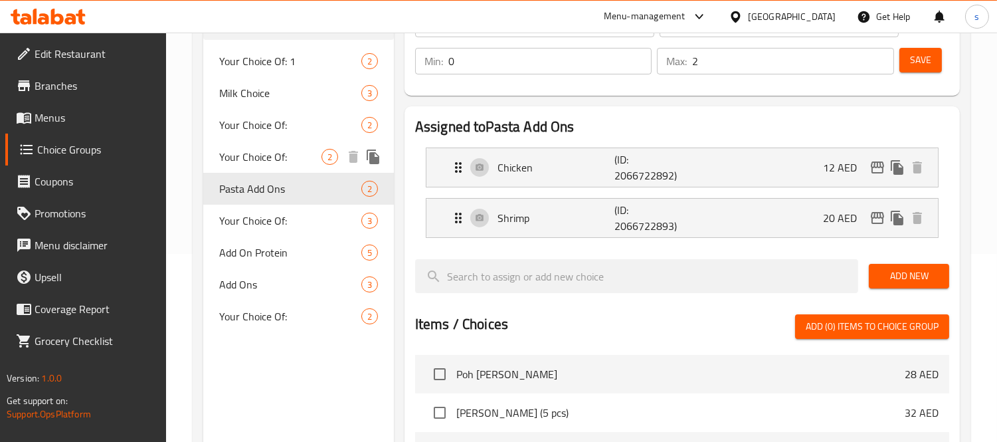
click at [254, 159] on span "Your Choice Of:" at bounding box center [270, 157] width 102 height 16
type input "Your Choice Of:"
type input "إختيارك من:"
type input "1"
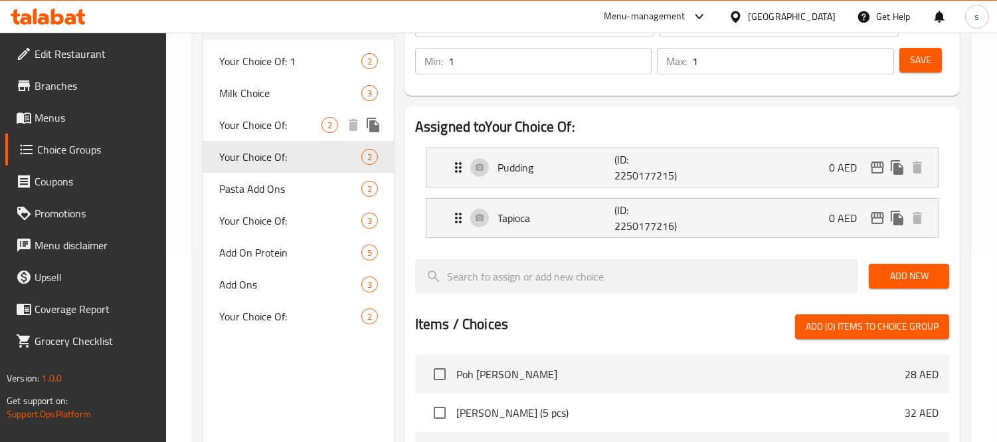
click at [257, 120] on span "Your Choice Of:" at bounding box center [270, 125] width 102 height 16
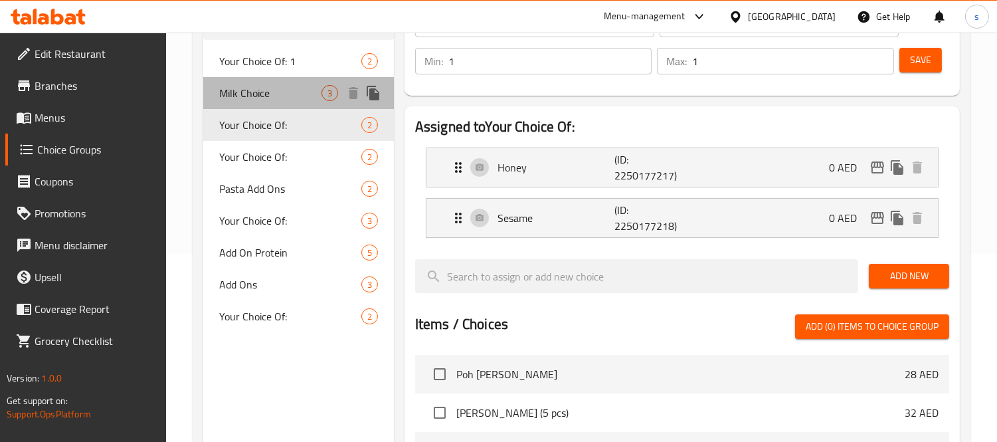
click at [263, 94] on span "Milk Choice" at bounding box center [270, 93] width 102 height 16
type input "Milk Choice"
type input "0"
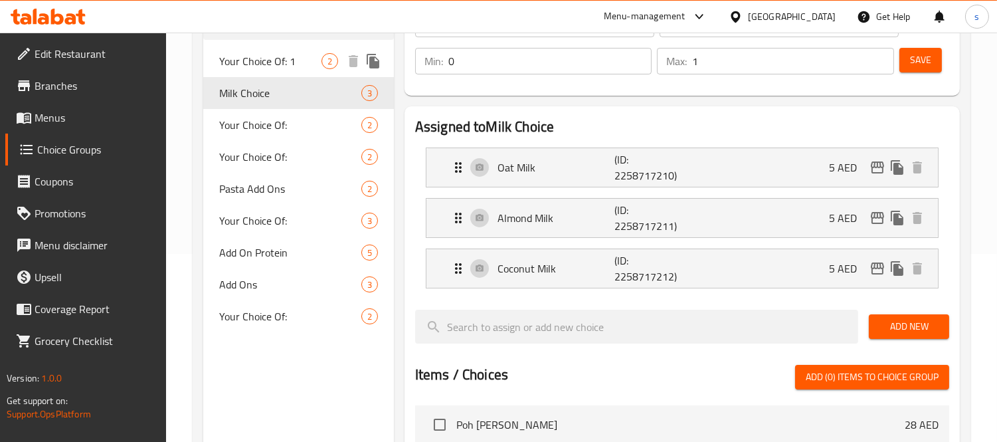
click at [263, 64] on span "Your Choice Of: 1" at bounding box center [270, 61] width 102 height 16
type input "Your Choice Of: 1"
type input "إختيارك من:"
type input "1"
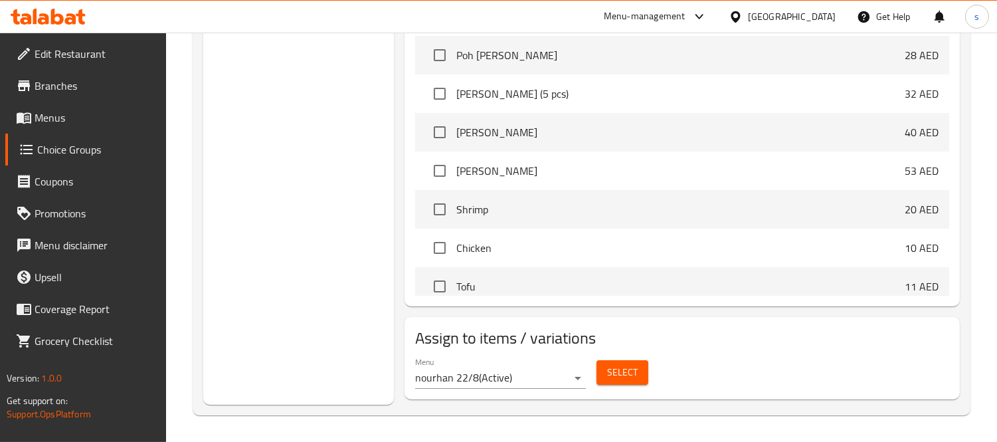
scroll to position [507, 0]
click at [74, 123] on span "Menus" at bounding box center [96, 118] width 122 height 16
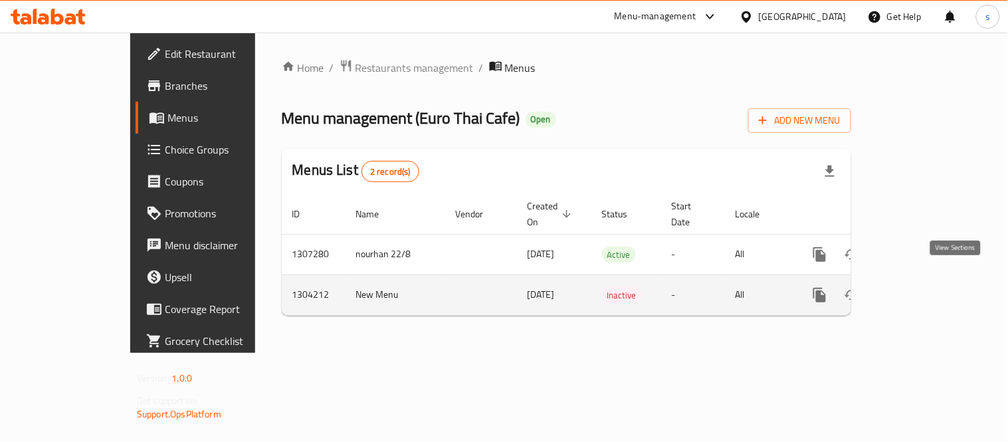
click at [923, 287] on icon "enhanced table" at bounding box center [915, 295] width 16 height 16
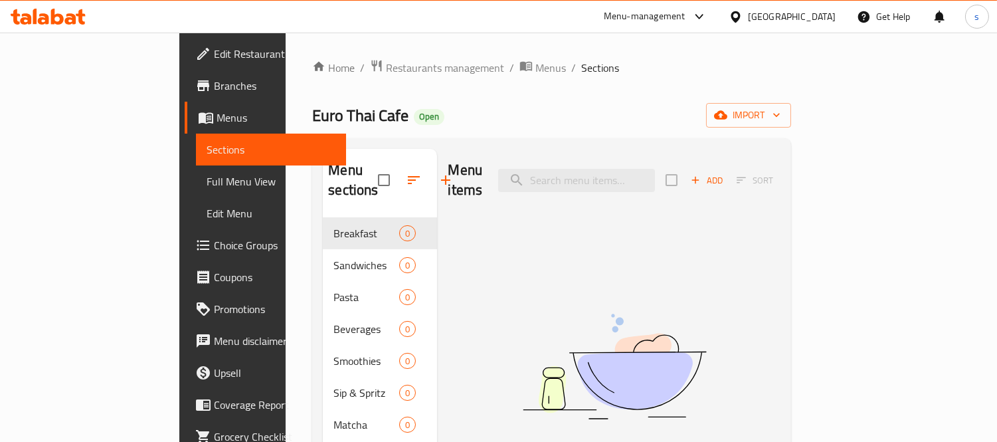
click at [214, 248] on span "Choice Groups" at bounding box center [275, 245] width 122 height 16
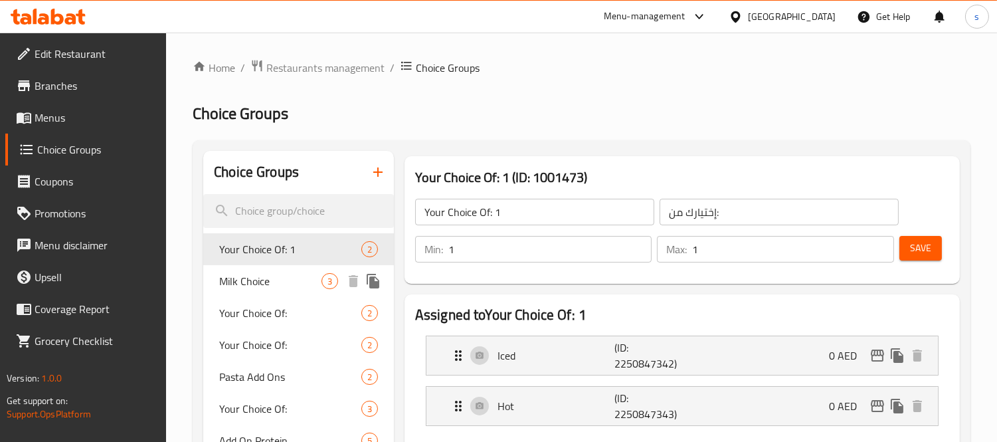
click at [229, 276] on span "Milk Choice" at bounding box center [270, 281] width 102 height 16
type input "Milk Choice"
type input "0"
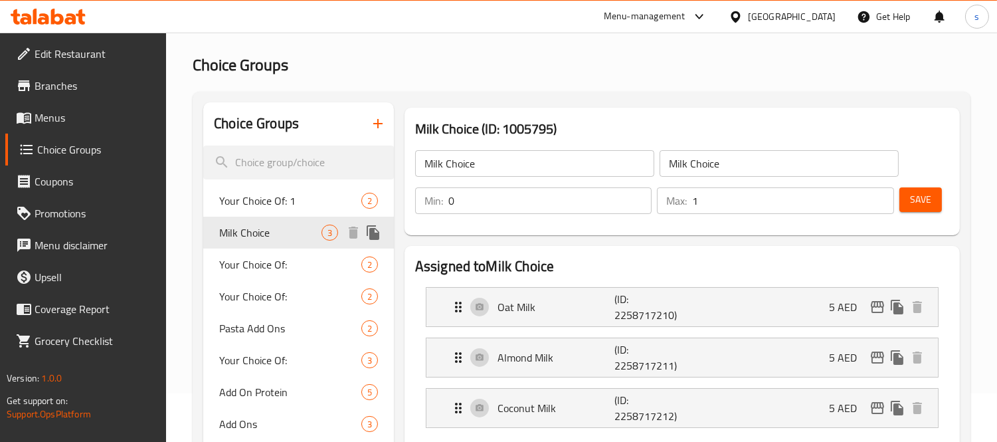
scroll to position [74, 0]
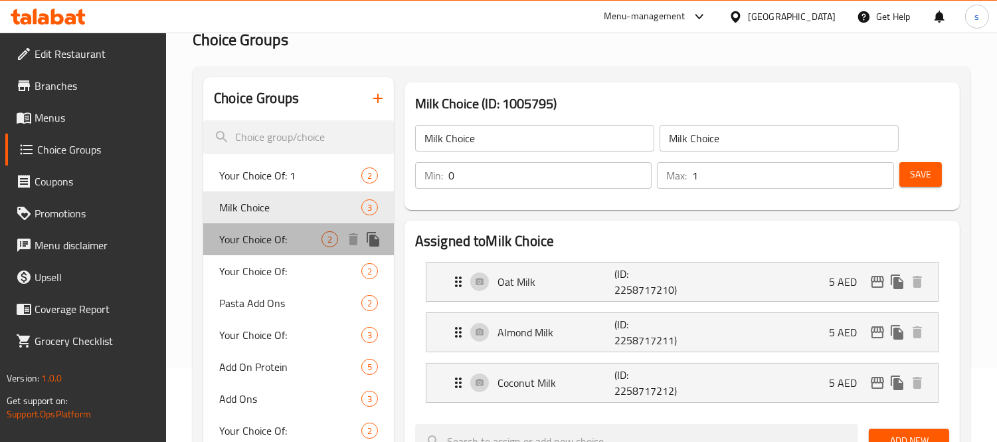
click at [248, 242] on span "Your Choice Of:" at bounding box center [270, 239] width 102 height 16
type input "Your Choice Of:"
type input "إختيارك من:"
type input "1"
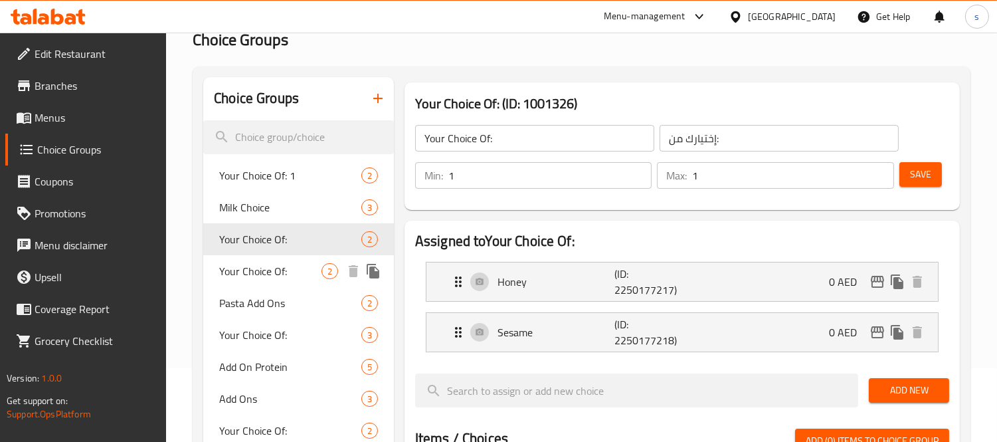
scroll to position [221, 0]
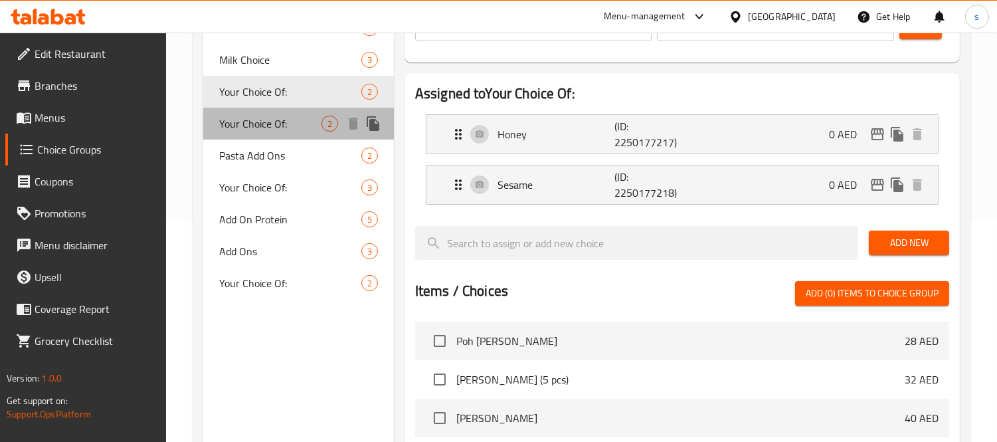
click at [244, 123] on span "Your Choice Of:" at bounding box center [270, 124] width 102 height 16
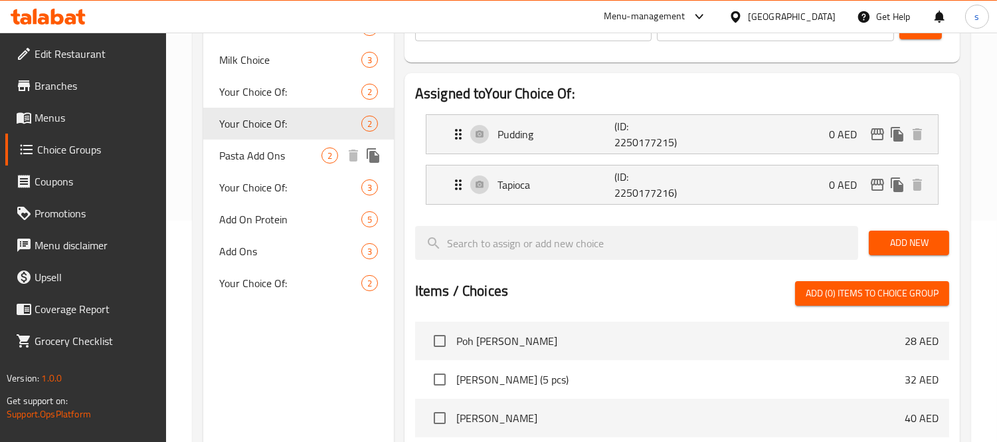
click at [246, 148] on span "Pasta Add Ons" at bounding box center [270, 155] width 102 height 16
type input "Pasta Add Ons"
type input "إضافات المعكرونة"
type input "0"
type input "2"
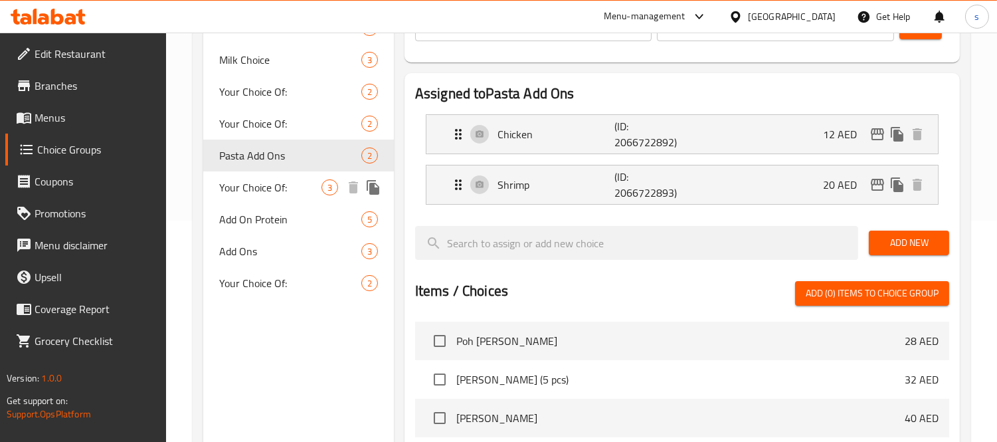
click at [250, 190] on span "Your Choice Of:" at bounding box center [270, 187] width 102 height 16
type input "Your Choice Of:"
type input "إختيارك من:"
type input "3"
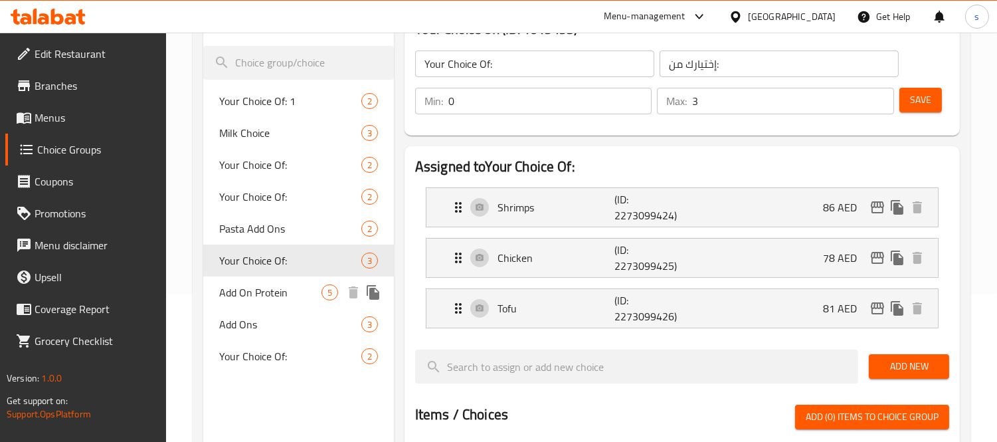
scroll to position [147, 0]
click at [713, 15] on div "Menu-management" at bounding box center [655, 17] width 125 height 32
click at [702, 15] on icon at bounding box center [699, 17] width 16 height 16
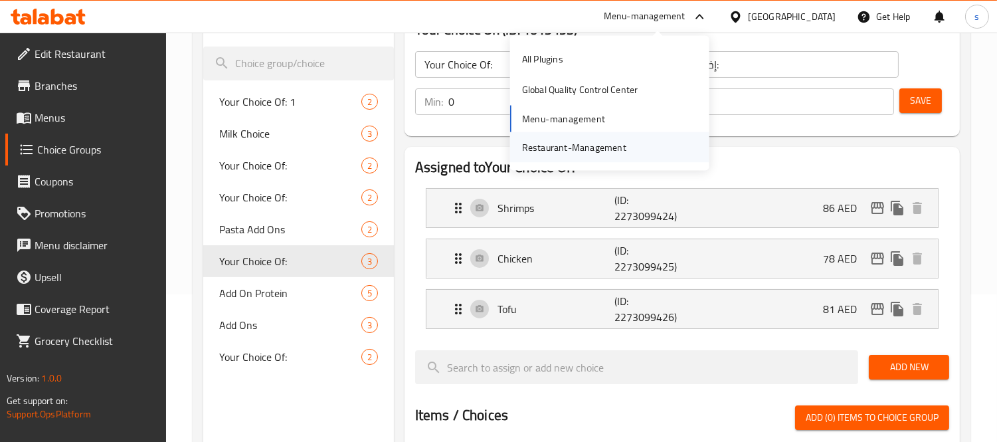
click at [630, 141] on div "Restaurant-Management" at bounding box center [574, 147] width 126 height 31
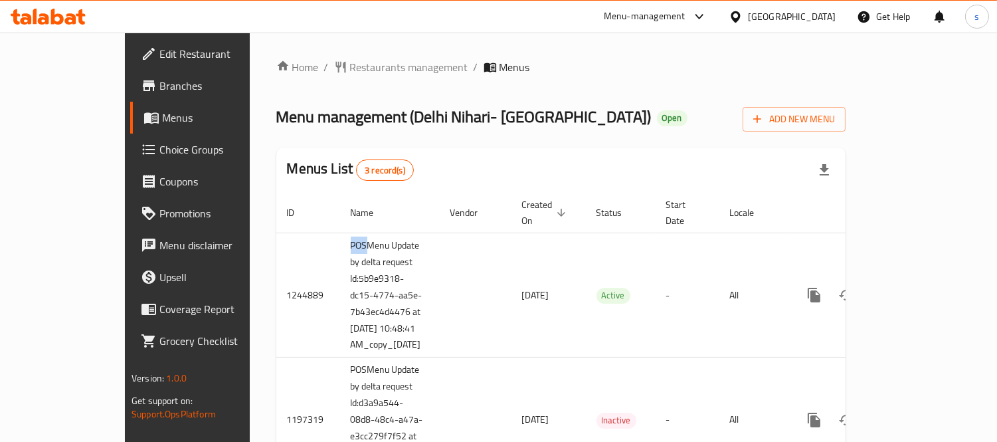
click at [707, 15] on icon at bounding box center [699, 17] width 16 height 16
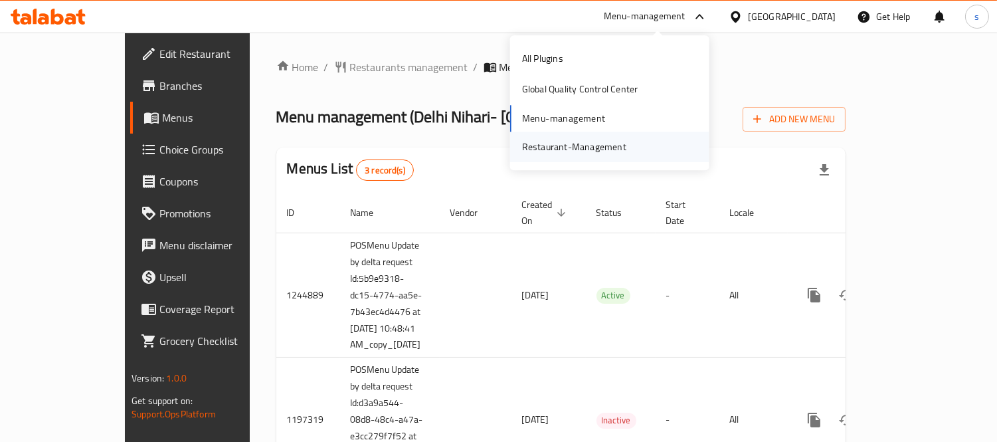
click at [632, 144] on div "Restaurant-Management" at bounding box center [574, 147] width 126 height 31
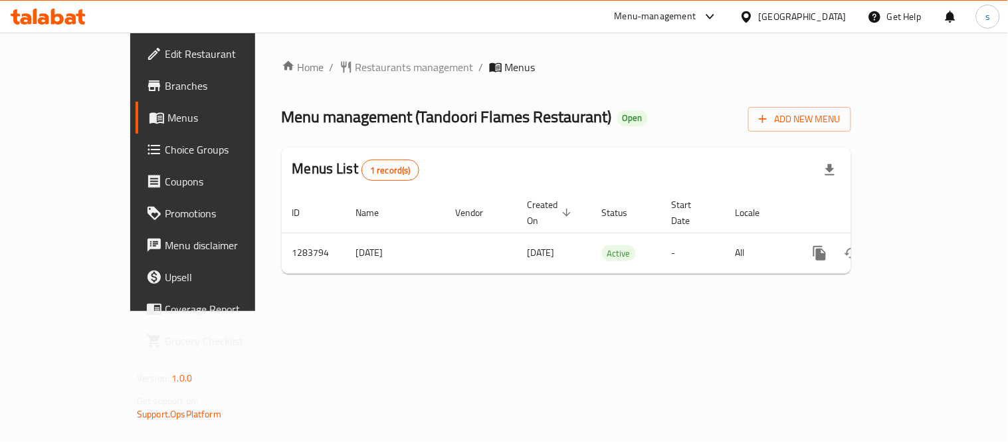
click at [753, 15] on icon at bounding box center [746, 17] width 14 height 14
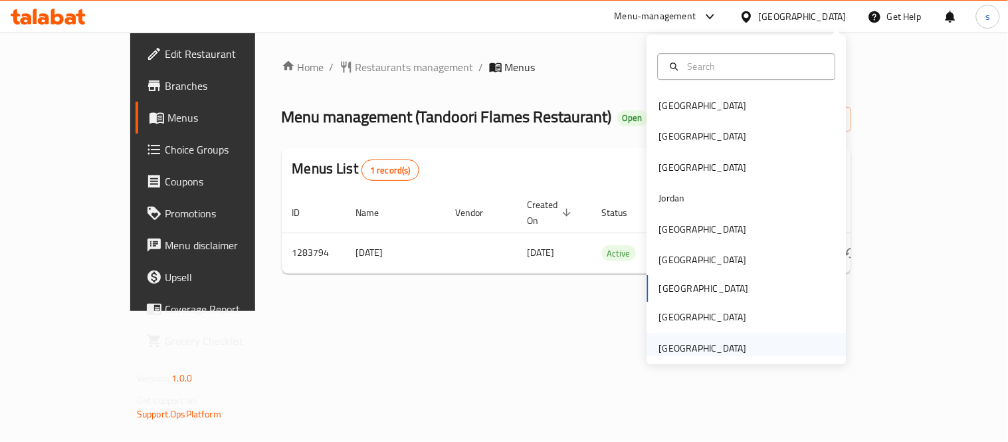
click at [697, 344] on div "[GEOGRAPHIC_DATA]" at bounding box center [703, 348] width 88 height 15
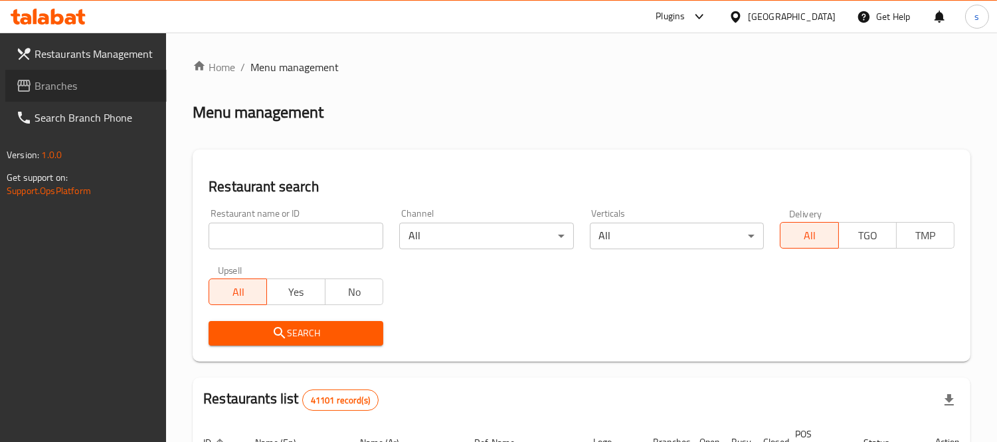
click at [68, 90] on span "Branches" at bounding box center [96, 86] width 122 height 16
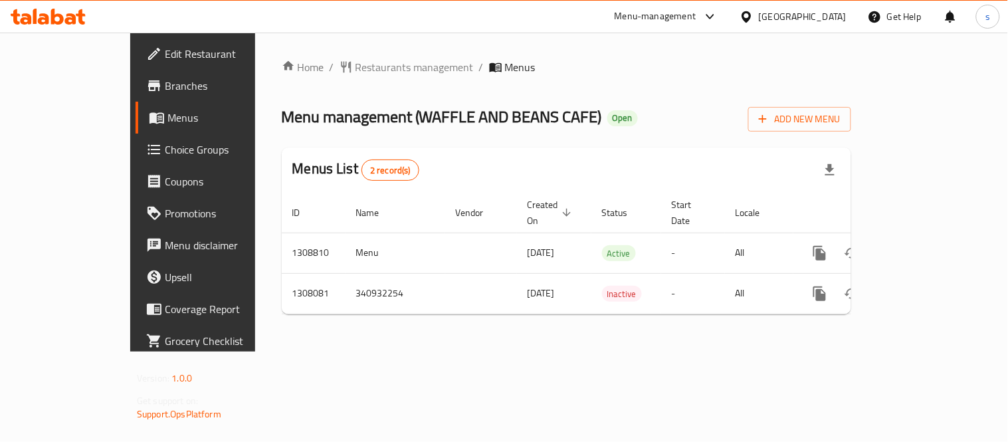
click at [794, 12] on div "United Arab Emirates" at bounding box center [803, 16] width 88 height 15
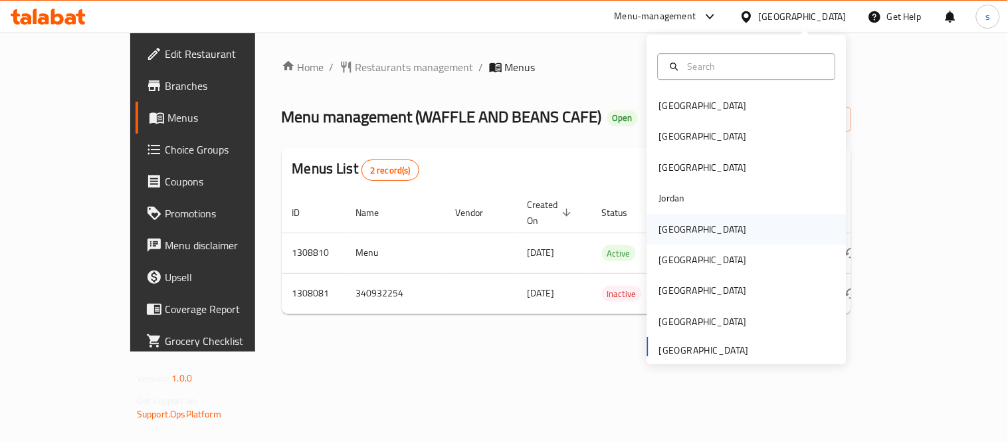
click at [659, 222] on div "Kuwait" at bounding box center [703, 229] width 88 height 15
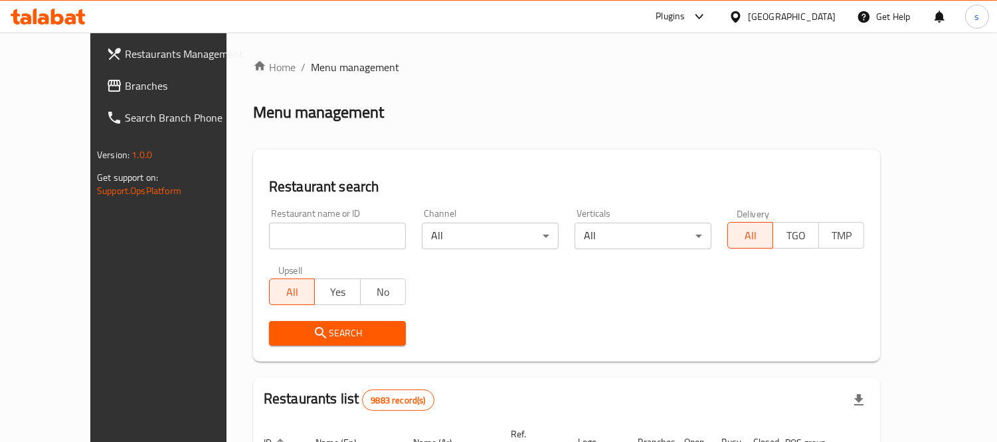
click at [472, 143] on div "Home / Menu management Menu management Restaurant search Restaurant name or ID …" at bounding box center [566, 432] width 627 height 747
click at [125, 93] on span "Branches" at bounding box center [186, 86] width 122 height 16
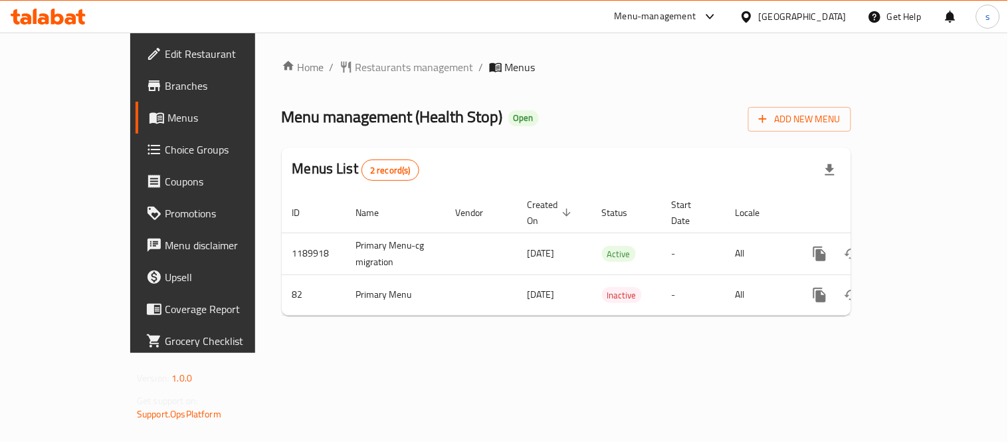
click at [829, 13] on div "[GEOGRAPHIC_DATA]" at bounding box center [803, 16] width 88 height 15
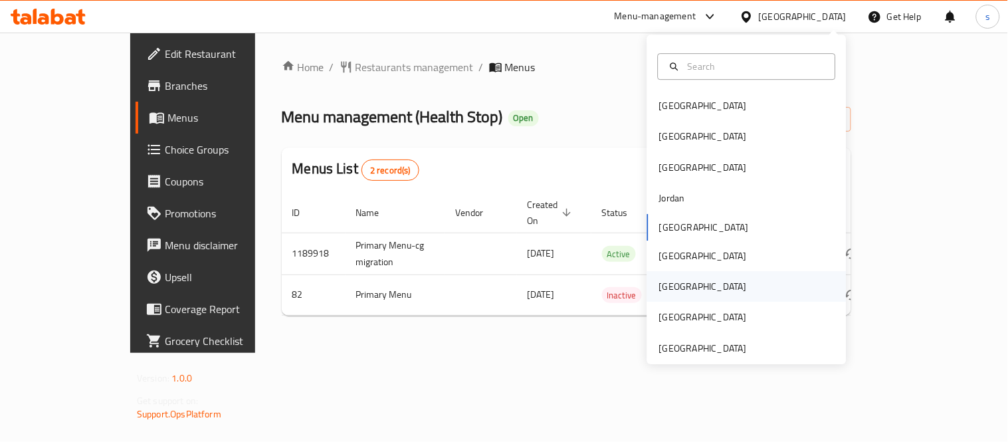
click at [669, 290] on div "[GEOGRAPHIC_DATA]" at bounding box center [703, 286] width 88 height 15
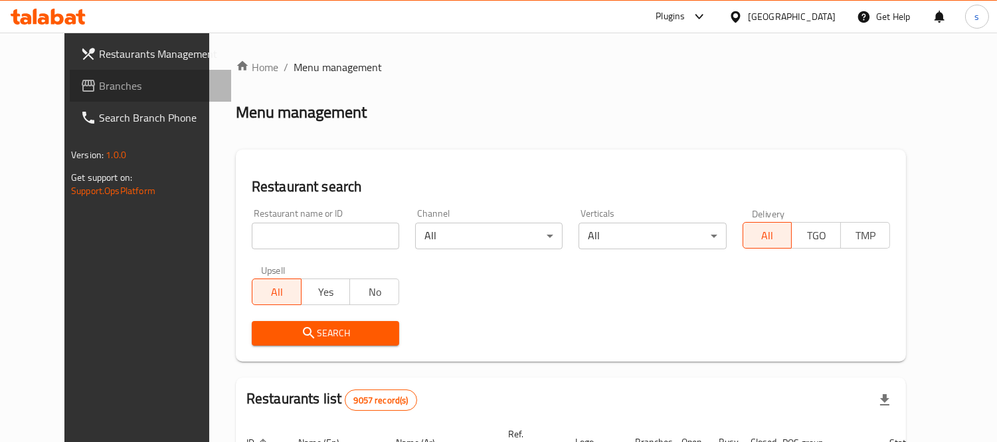
click at [99, 84] on span "Branches" at bounding box center [160, 86] width 122 height 16
